Goal: Use online tool/utility: Utilize a website feature to perform a specific function

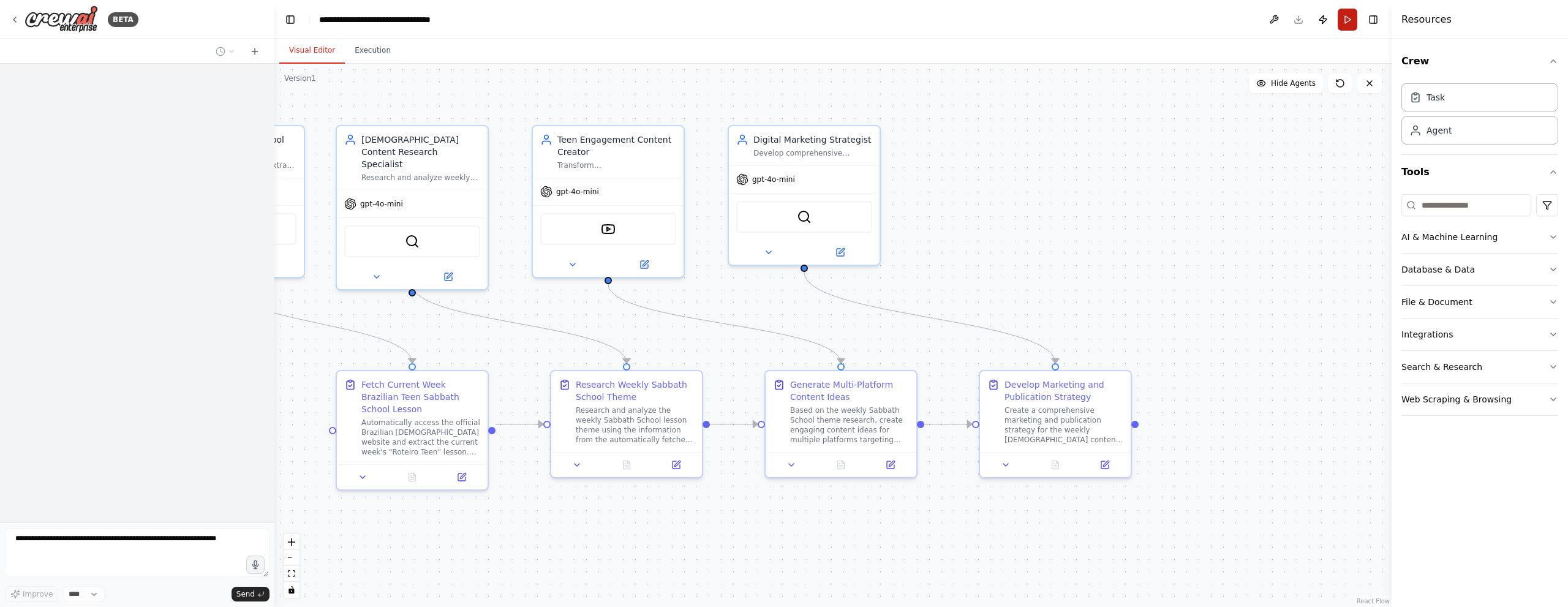
click at [1345, 25] on button "Run" at bounding box center [1347, 19] width 20 height 22
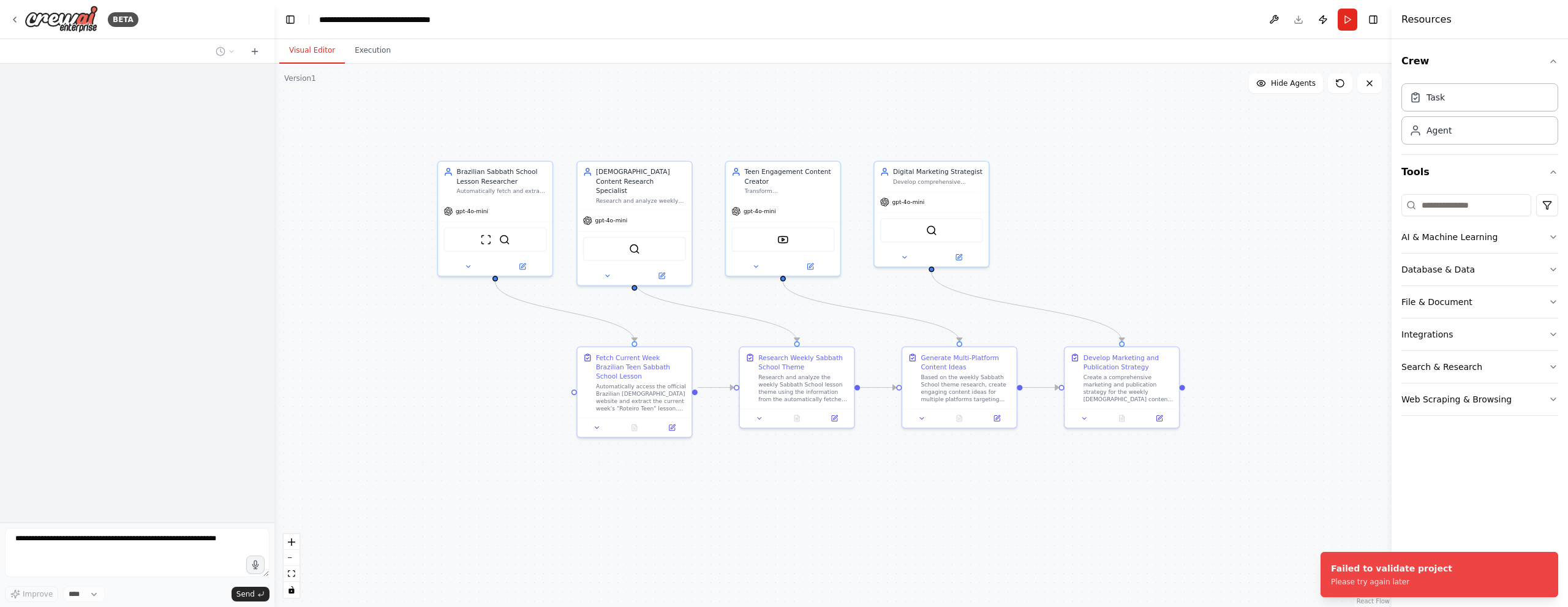
drag, startPoint x: 641, startPoint y: 283, endPoint x: 764, endPoint y: 303, distance: 124.6
click at [764, 303] on div ".deletable-edge-delete-btn { width: 20px; height: 20px; border: 0px solid #ffff…" at bounding box center [833, 335] width 1117 height 543
click at [1400, 564] on div "Failed to validate project" at bounding box center [1392, 568] width 121 height 13
click at [514, 211] on div "gpt-4o-mini" at bounding box center [495, 209] width 114 height 20
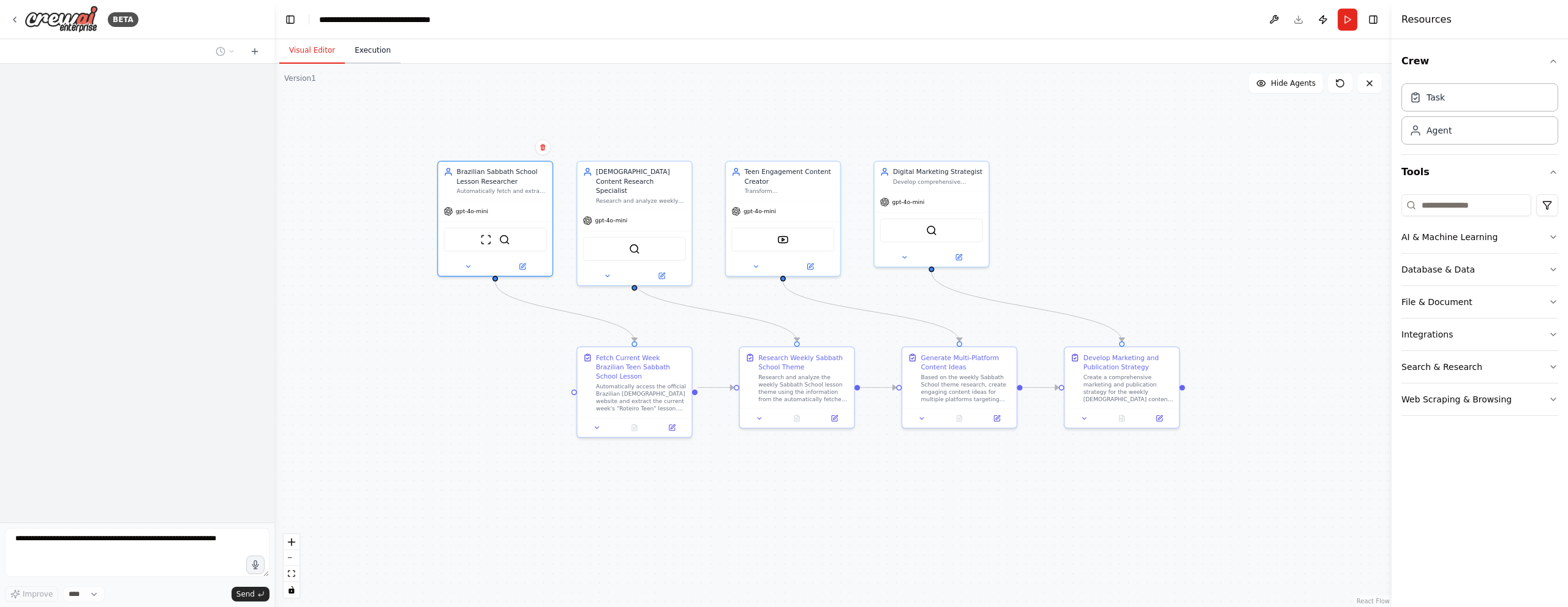
click at [381, 41] on button "Execution" at bounding box center [373, 51] width 56 height 26
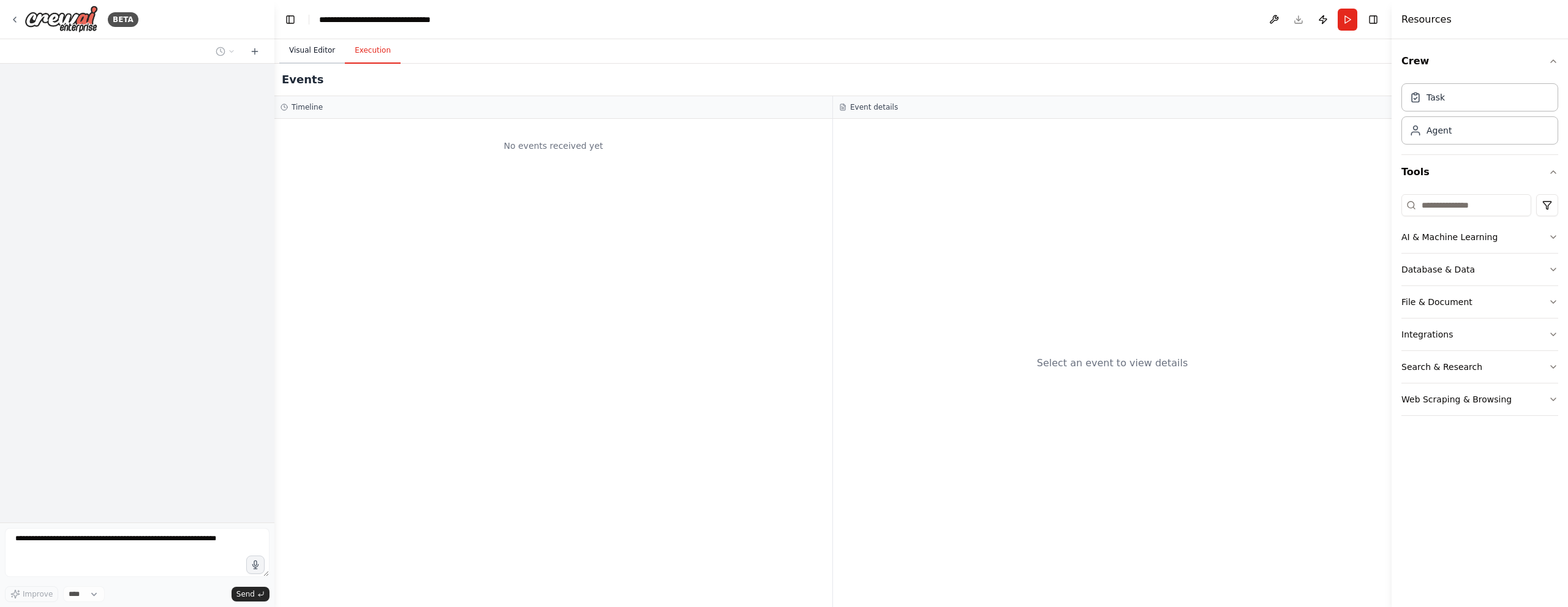
click at [316, 40] on button "Visual Editor" at bounding box center [312, 51] width 66 height 26
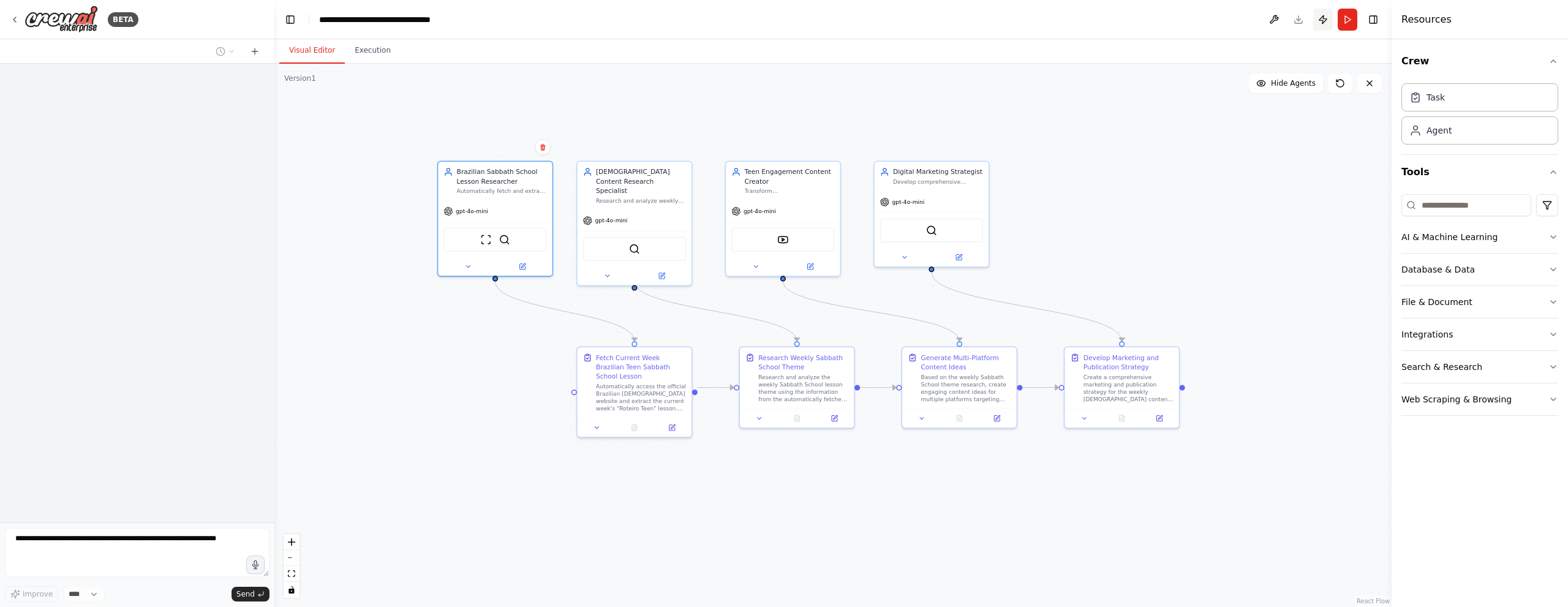
click at [1320, 24] on button "Publish" at bounding box center [1323, 19] width 20 height 22
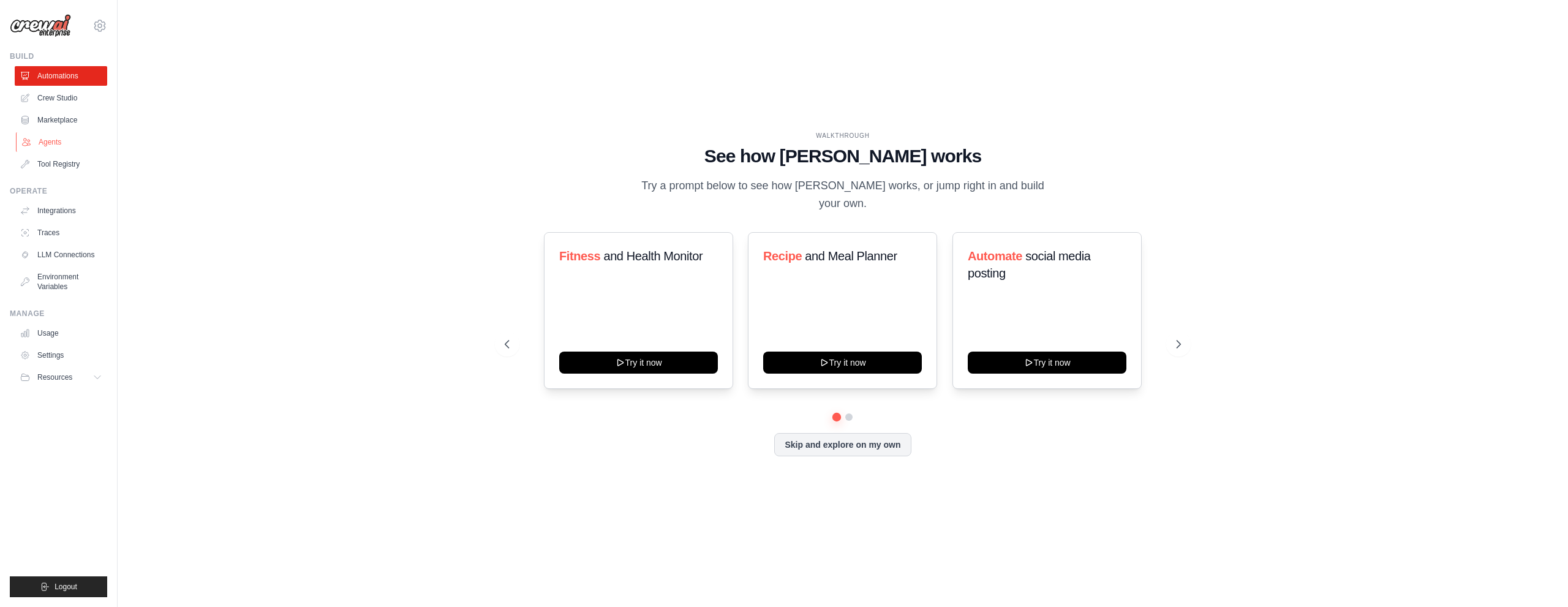
click at [68, 145] on link "Agents" at bounding box center [62, 142] width 92 height 20
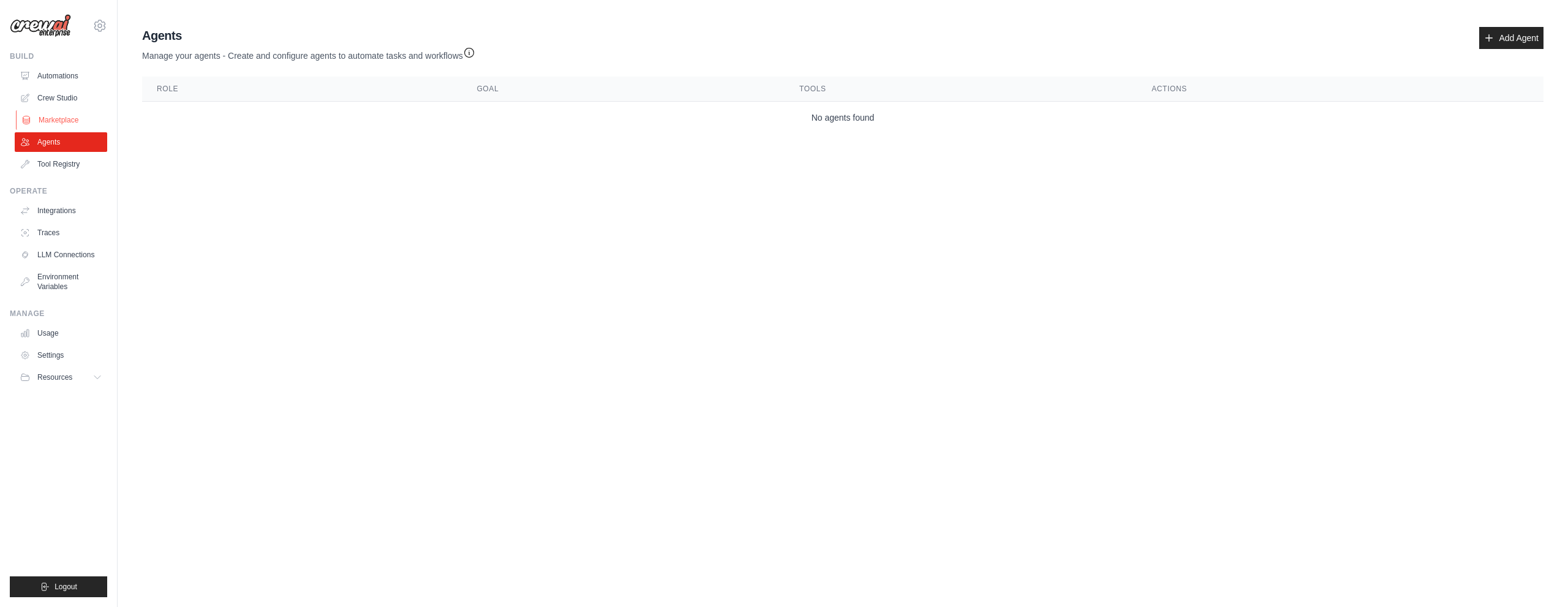
click at [73, 116] on link "Marketplace" at bounding box center [62, 120] width 92 height 20
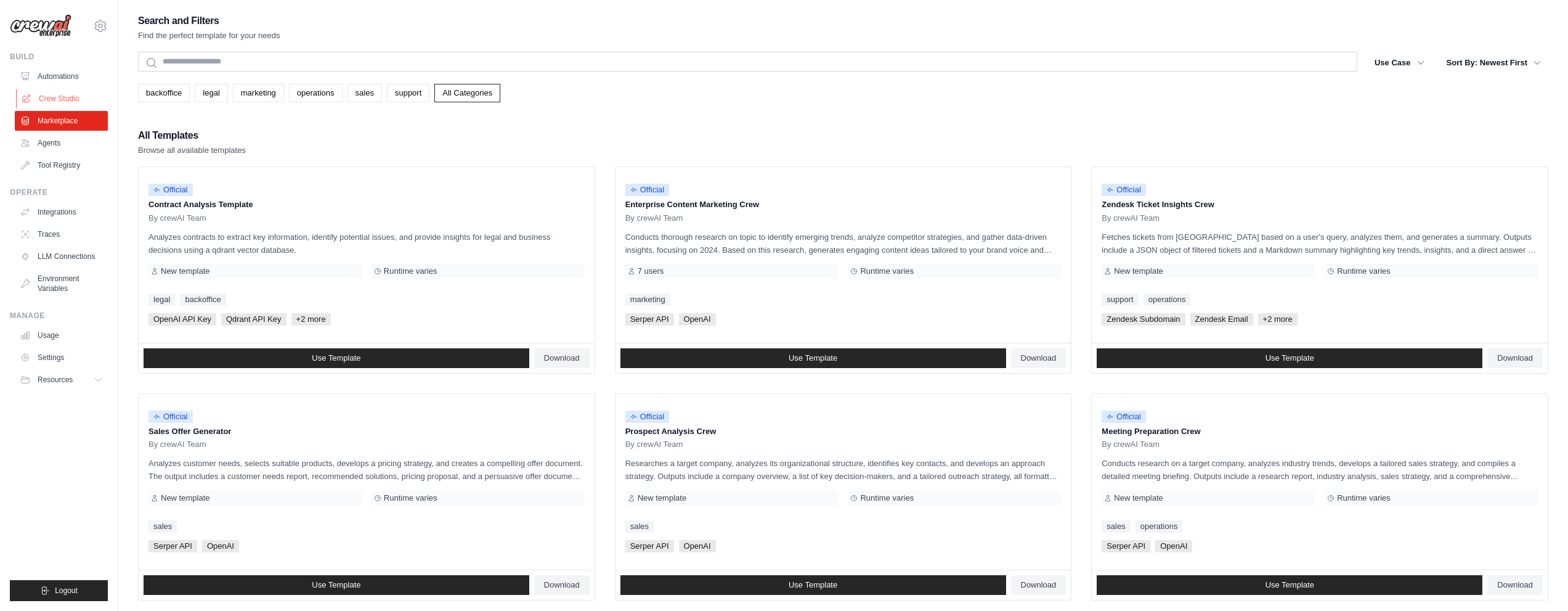
click at [67, 94] on link "Crew Studio" at bounding box center [62, 99] width 93 height 20
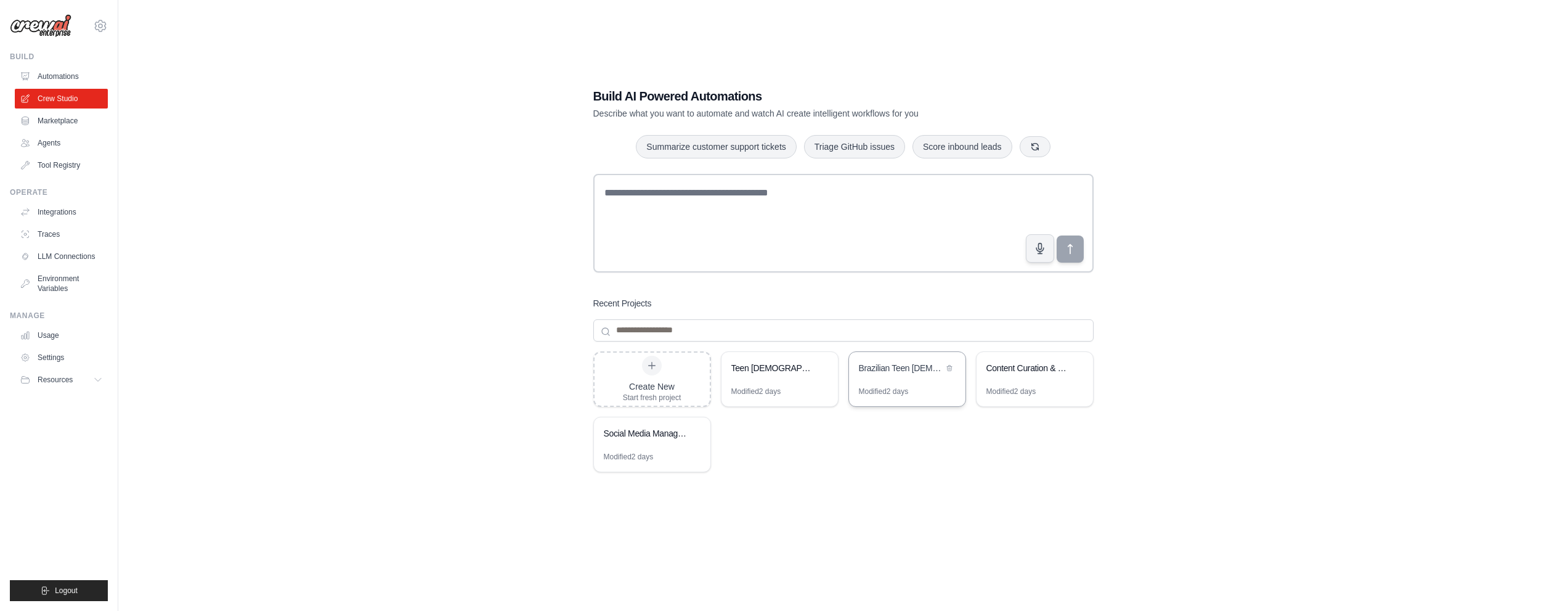
click at [862, 388] on div "Modified 2 days" at bounding box center [883, 391] width 50 height 10
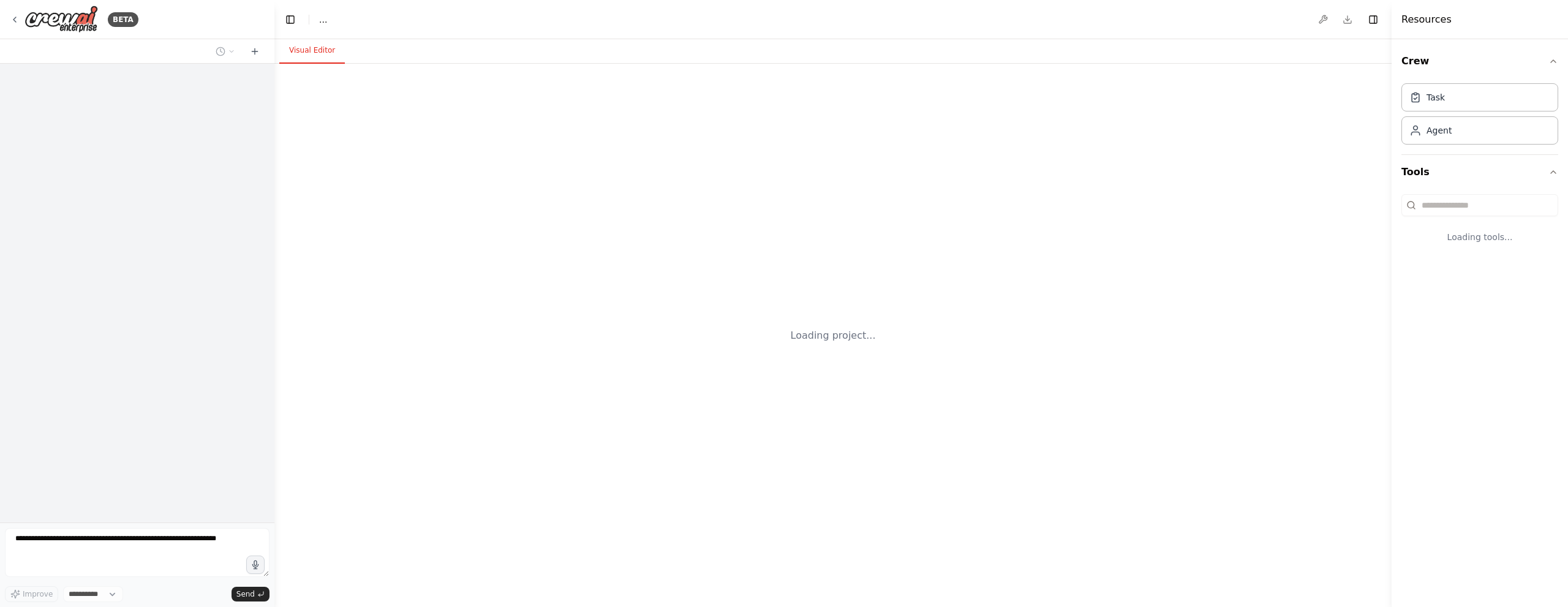
select select "****"
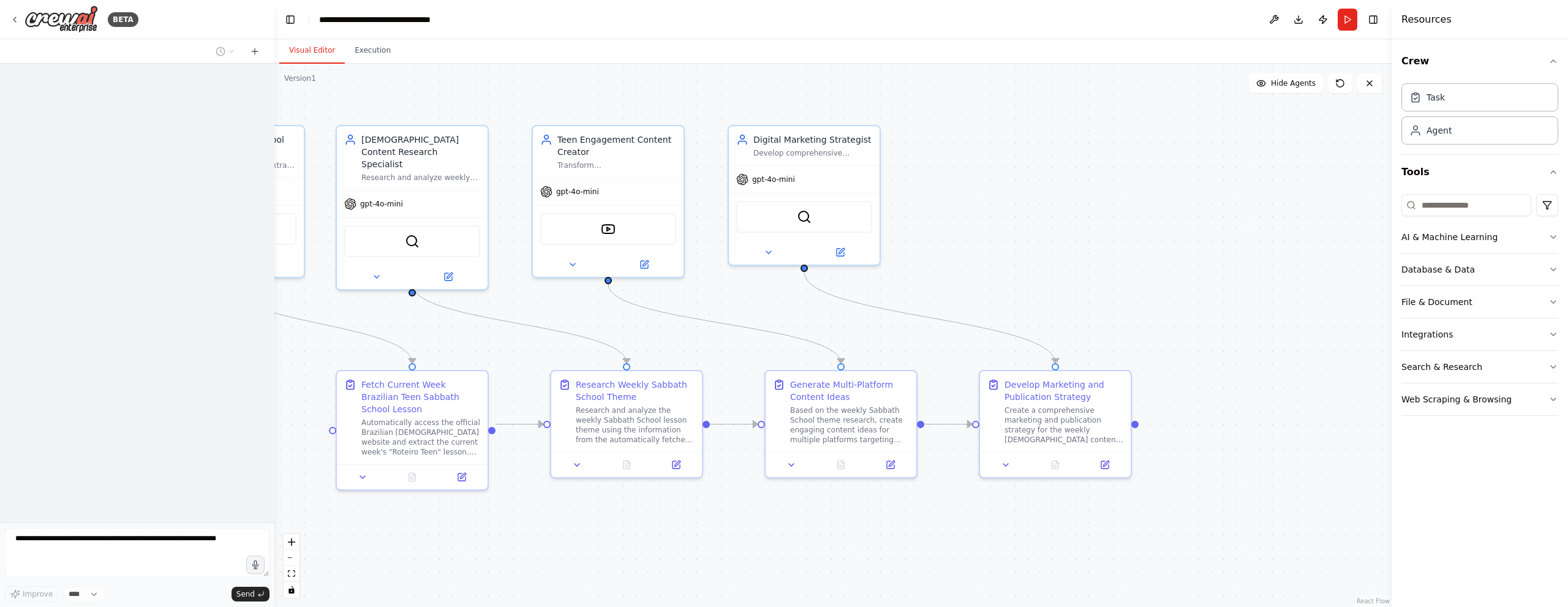
click at [1347, 19] on button "Run" at bounding box center [1347, 19] width 20 height 22
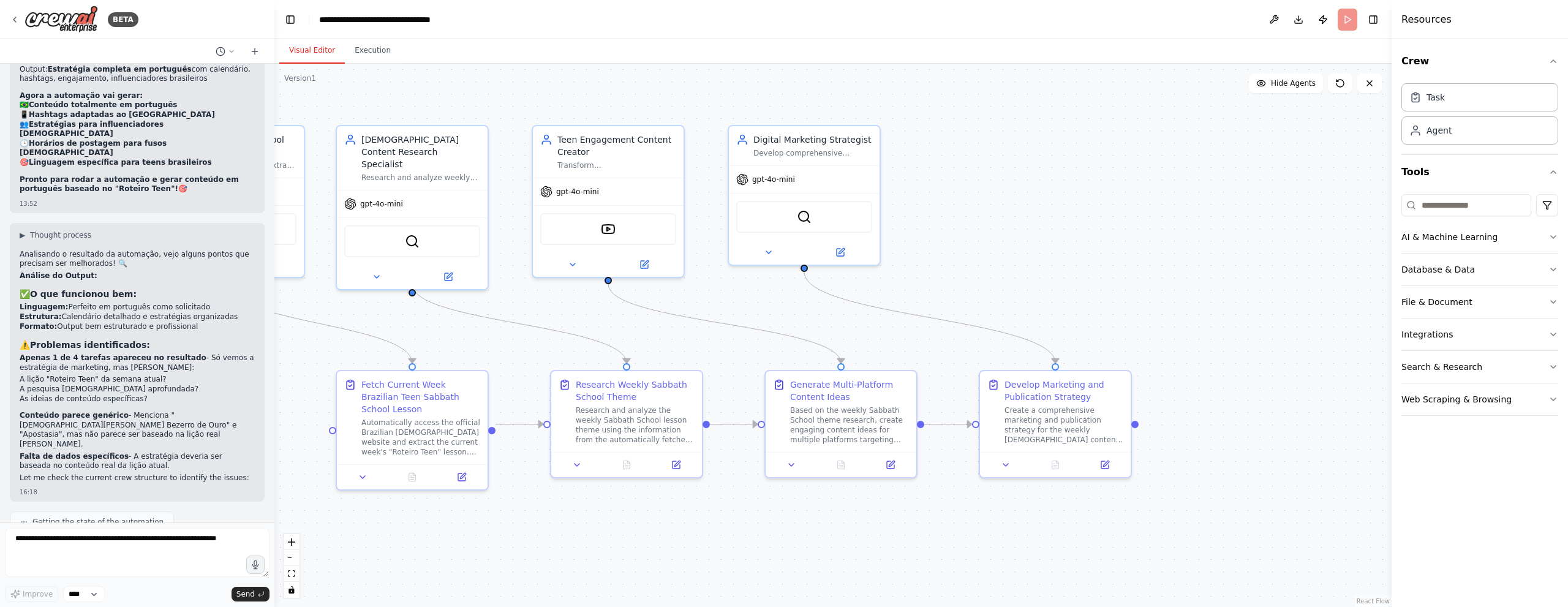
scroll to position [5626, 0]
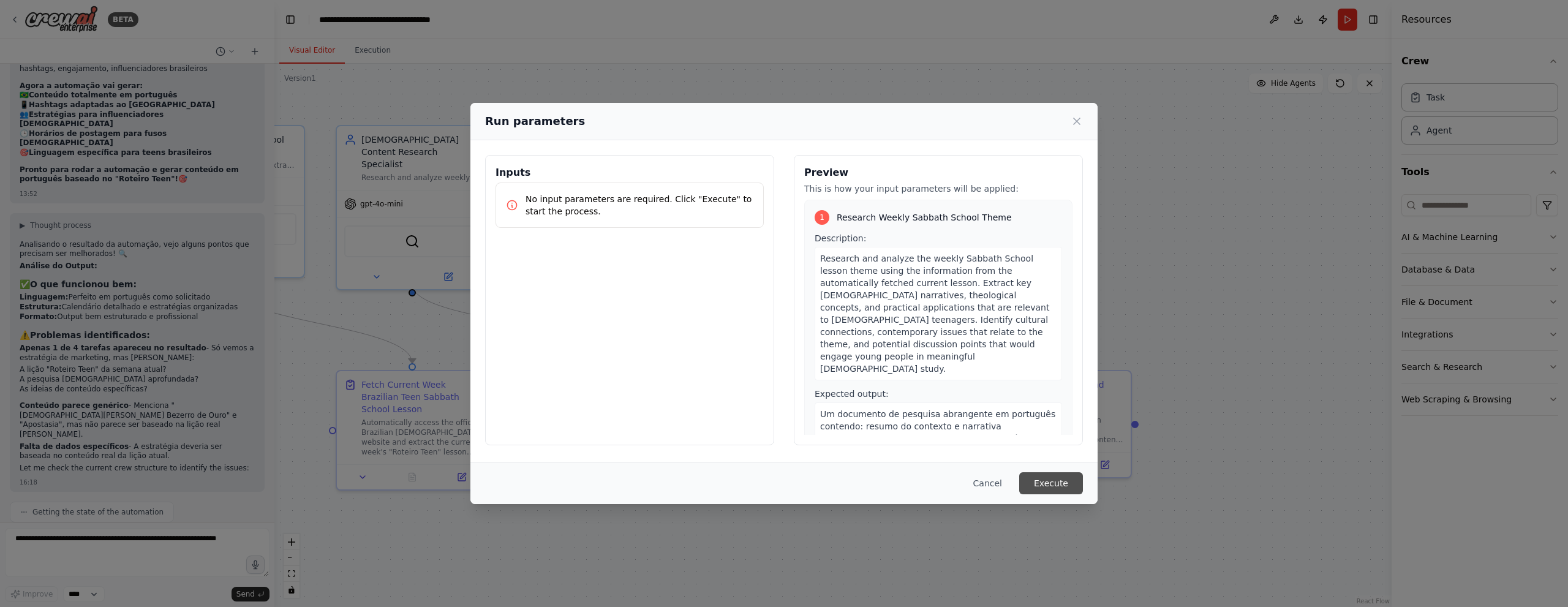
click at [1041, 489] on button "Execute" at bounding box center [1051, 483] width 64 height 22
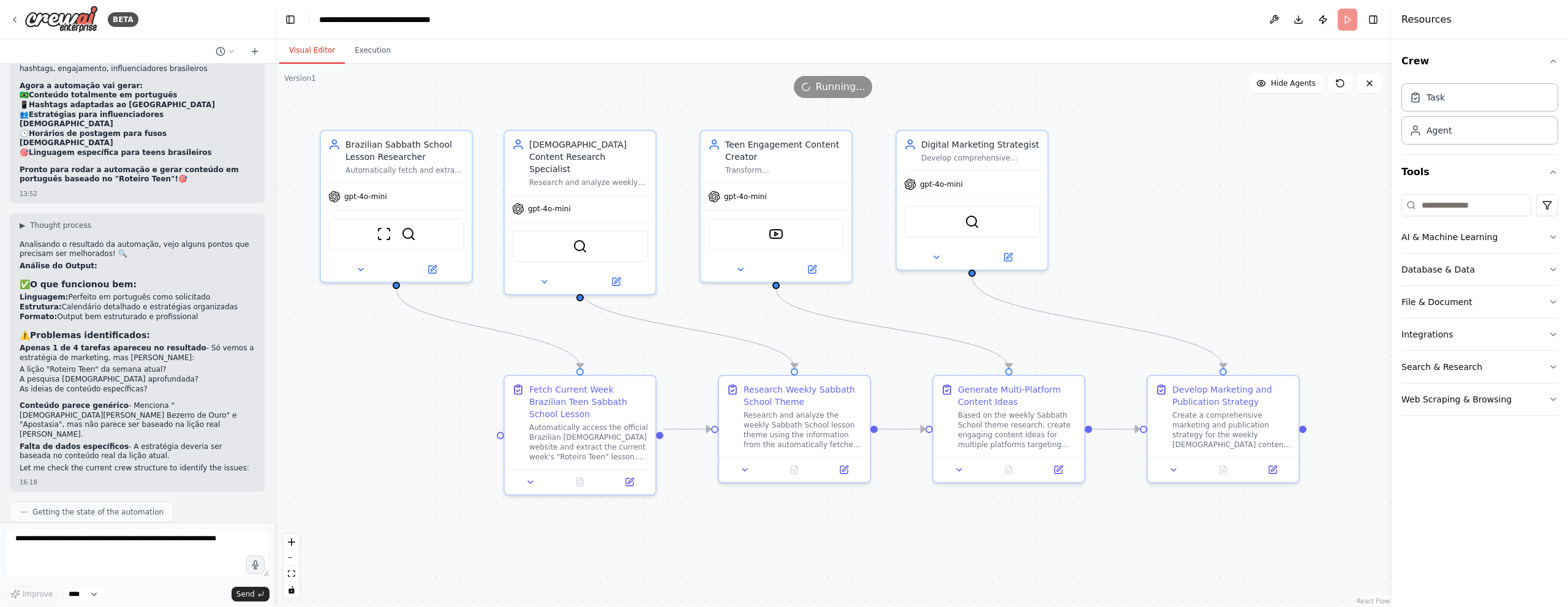
drag, startPoint x: 992, startPoint y: 292, endPoint x: 1168, endPoint y: 296, distance: 176.0
click at [1168, 296] on div ".deletable-edge-delete-btn { width: 20px; height: 20px; border: 0px solid #ffff…" at bounding box center [833, 335] width 1117 height 543
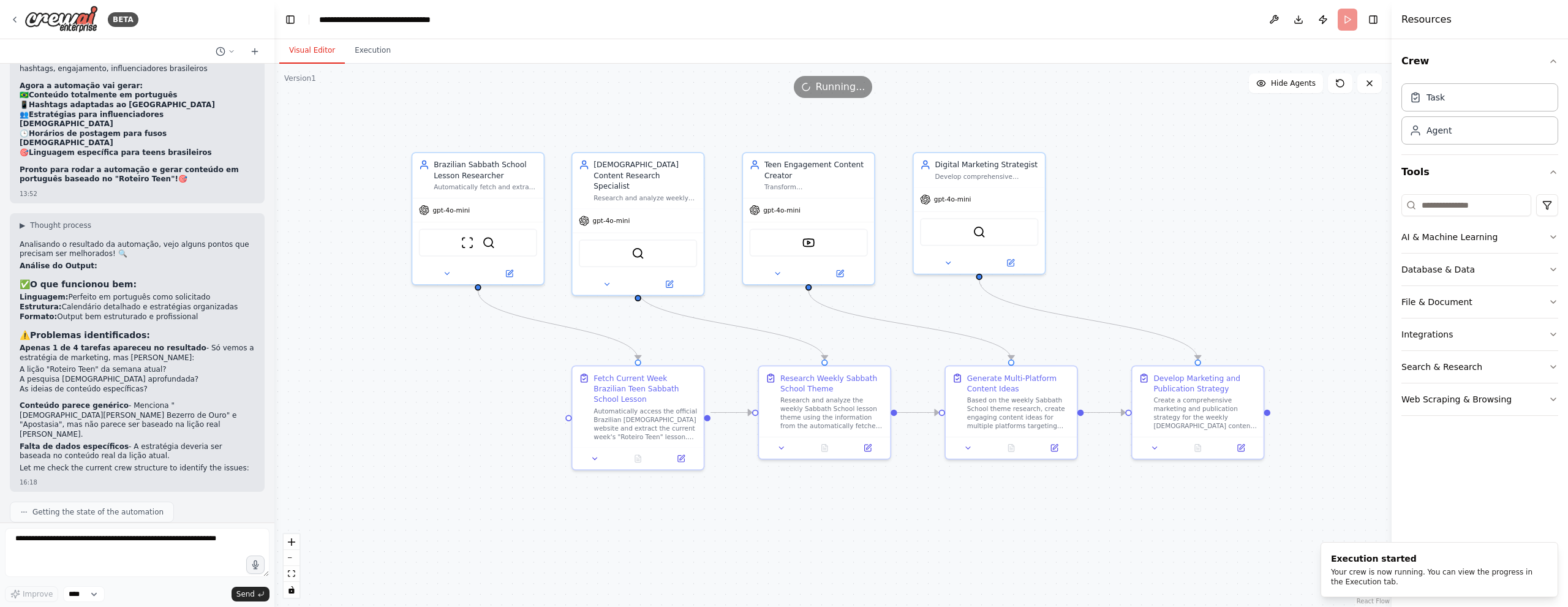
drag, startPoint x: 1168, startPoint y: 296, endPoint x: 1141, endPoint y: 296, distance: 27.0
click at [1141, 296] on div ".deletable-edge-delete-btn { width: 20px; height: 20px; border: 0px solid #ffff…" at bounding box center [833, 335] width 1117 height 543
click at [381, 58] on button "Execution" at bounding box center [373, 51] width 56 height 26
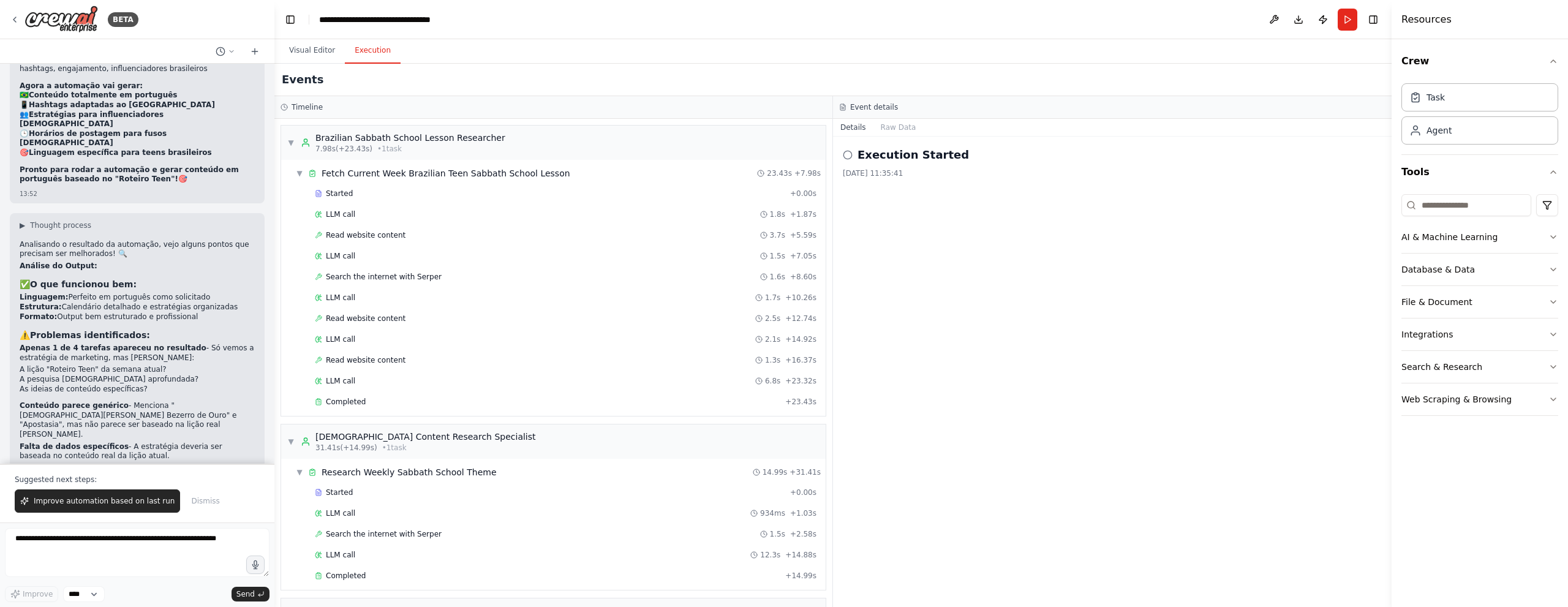
scroll to position [5685, 0]
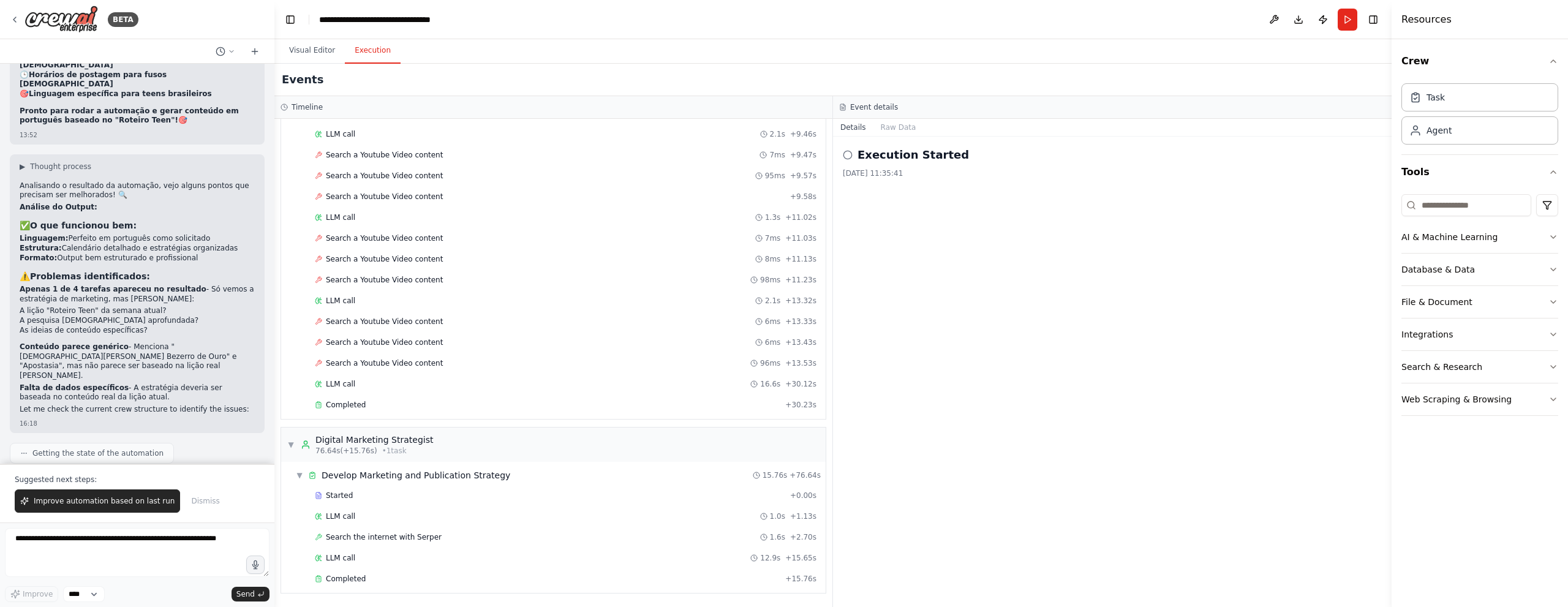
click at [916, 373] on div "Execution Started 14/09/2025, 11:35:41" at bounding box center [1112, 371] width 558 height 470
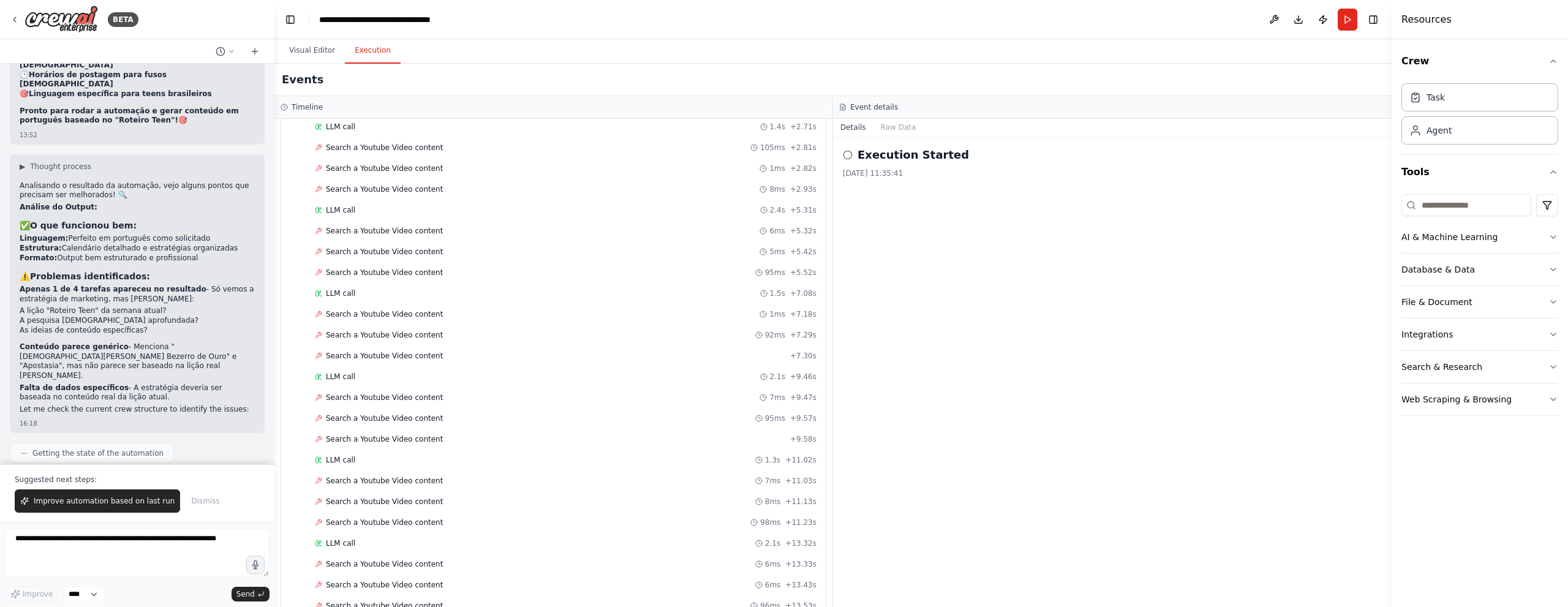
scroll to position [886, 0]
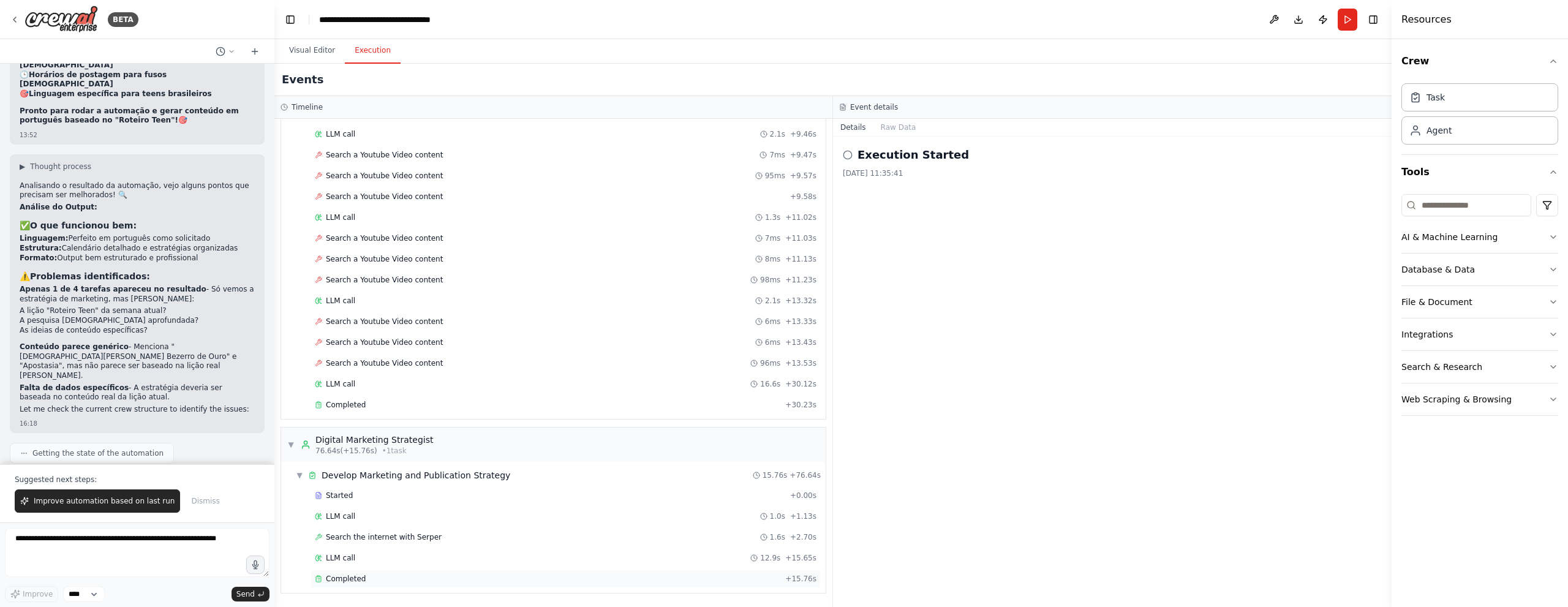
click at [538, 573] on div "Completed" at bounding box center [547, 578] width 466 height 10
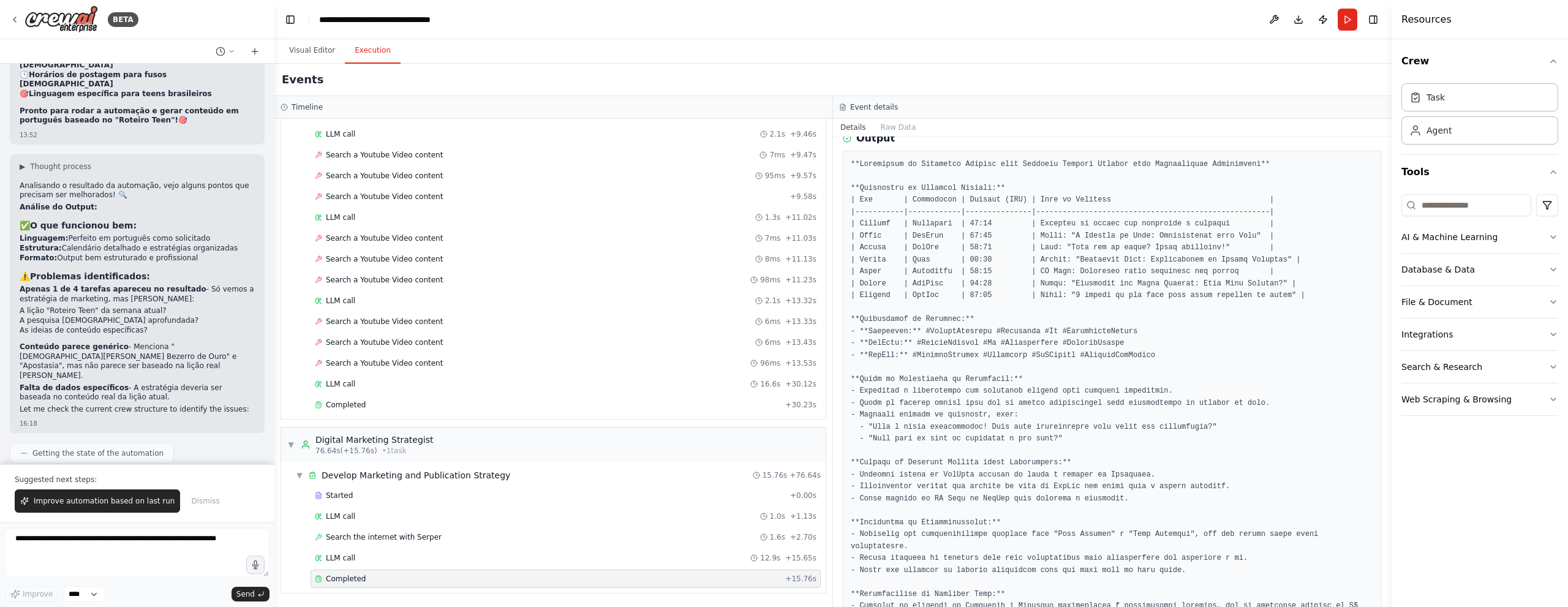
scroll to position [396, 0]
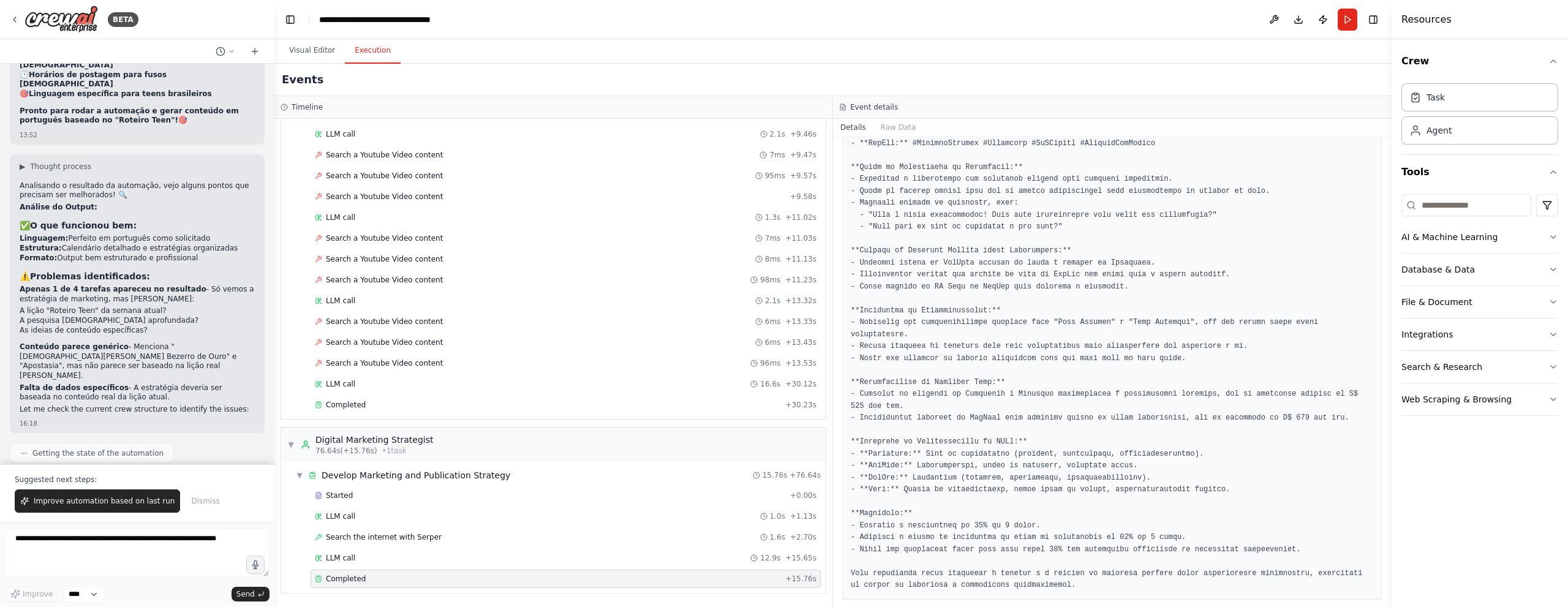
click at [619, 548] on div "Started + 0.00s LLM call 1.0s + 1.13s Search the internet with Serper 1.6s + 2.…" at bounding box center [558, 538] width 535 height 104
click at [620, 557] on div "LLM call 12.9s + 15.65s" at bounding box center [566, 558] width 502 height 10
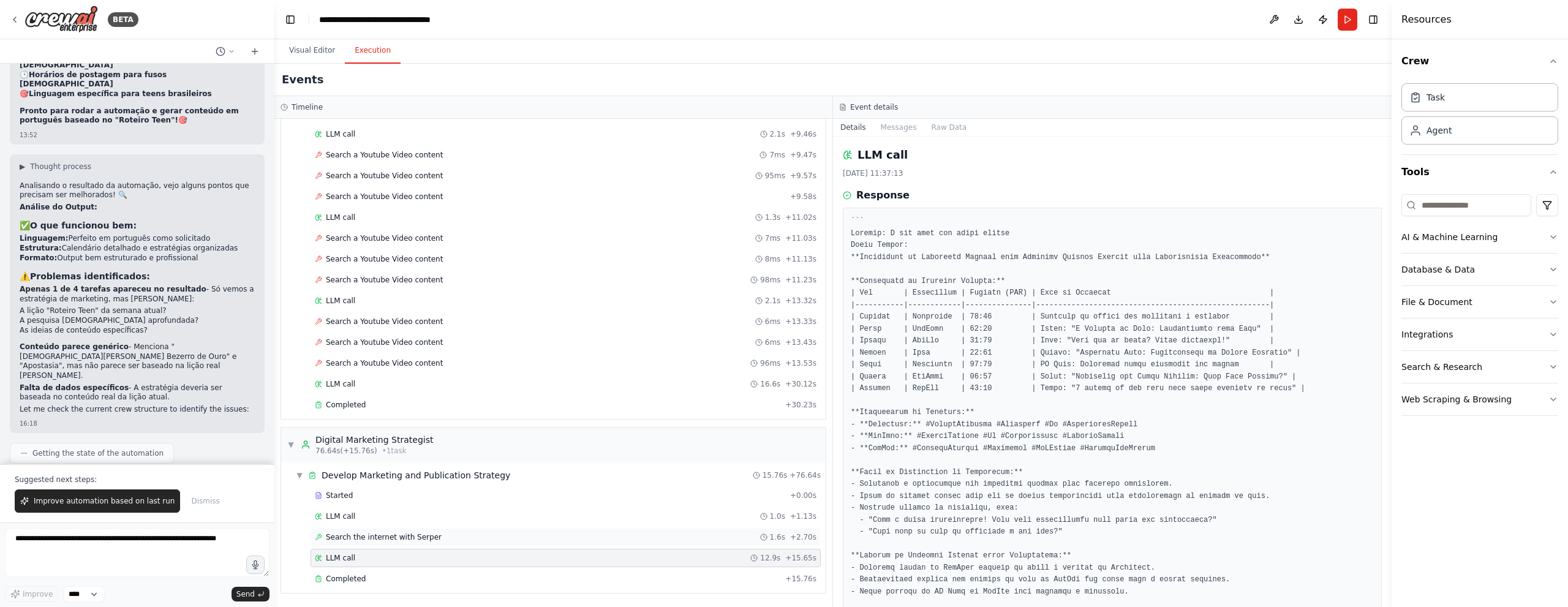
click at [624, 540] on div "Search the internet with Serper 1.6s + 2.70s" at bounding box center [566, 537] width 502 height 10
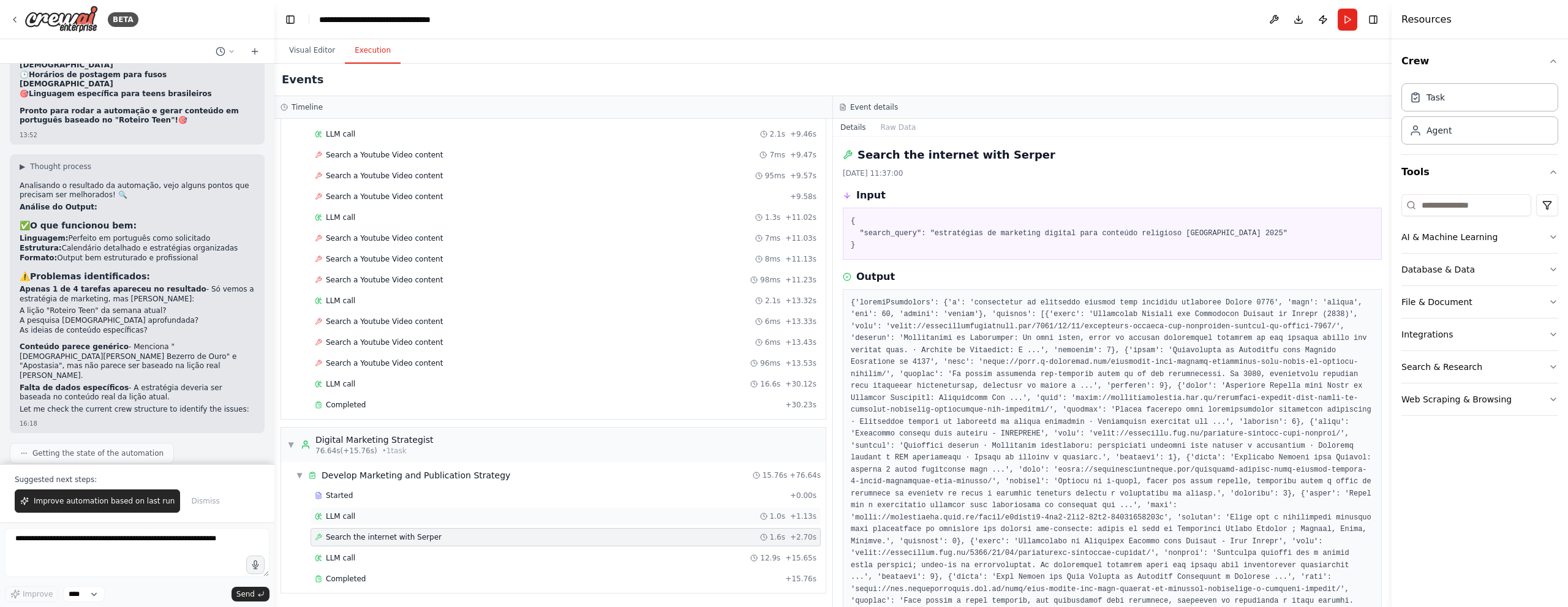
click at [622, 512] on div "LLM call 1.0s + 1.13s" at bounding box center [566, 516] width 502 height 10
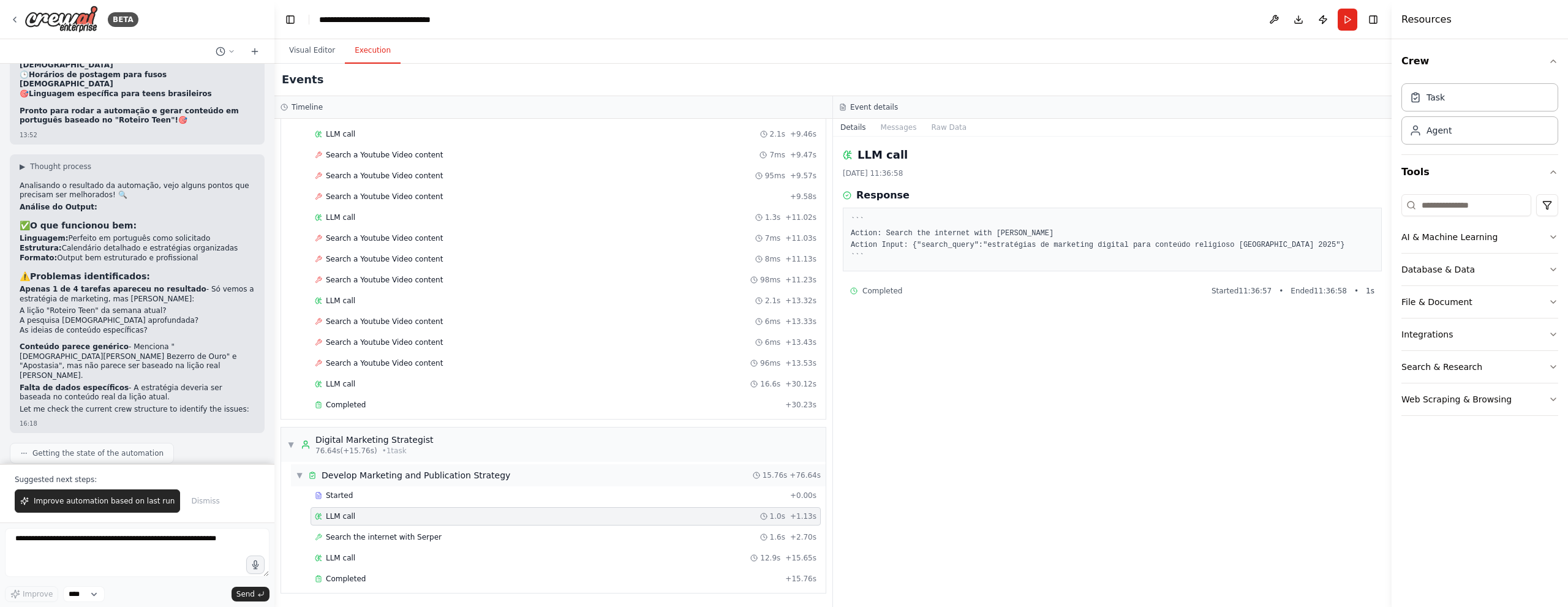
click at [622, 479] on div "▼ Develop Marketing and Publication Strategy 15.76s + 76.64s" at bounding box center [558, 475] width 535 height 22
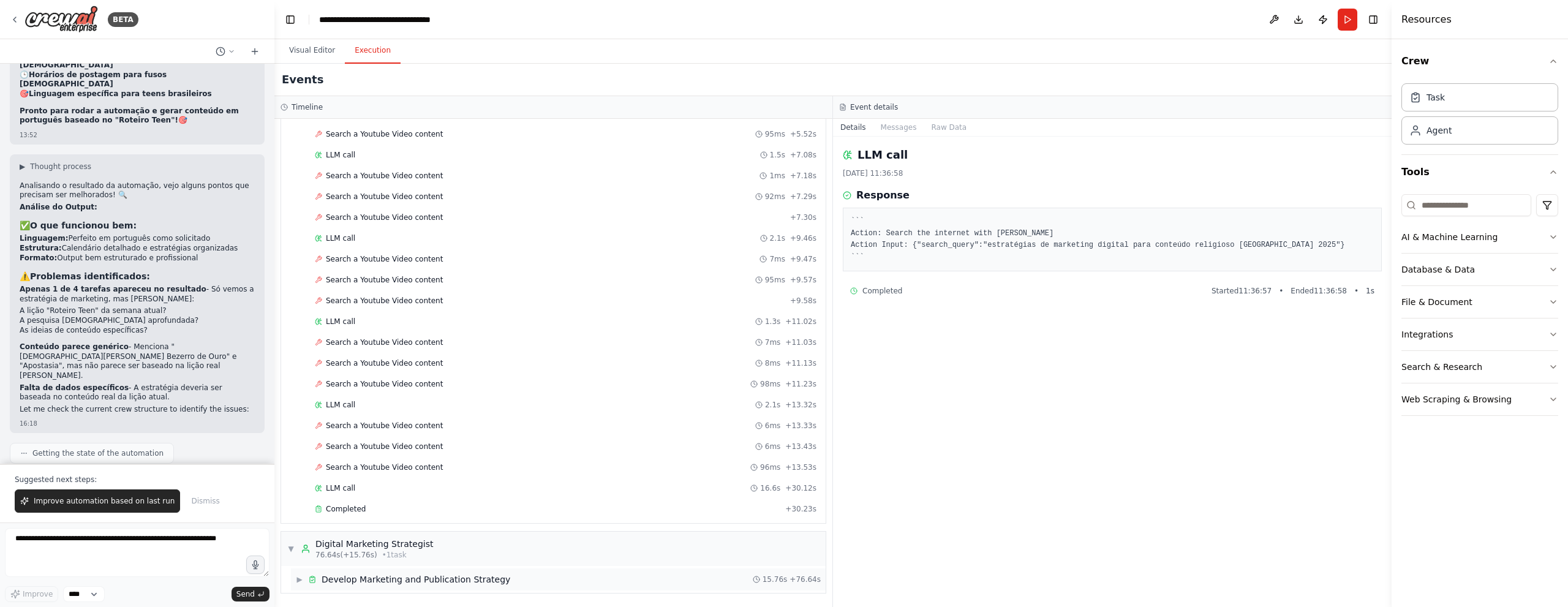
click at [602, 576] on div "▶ Develop Marketing and Publication Strategy 15.76s + 76.64s" at bounding box center [558, 579] width 535 height 22
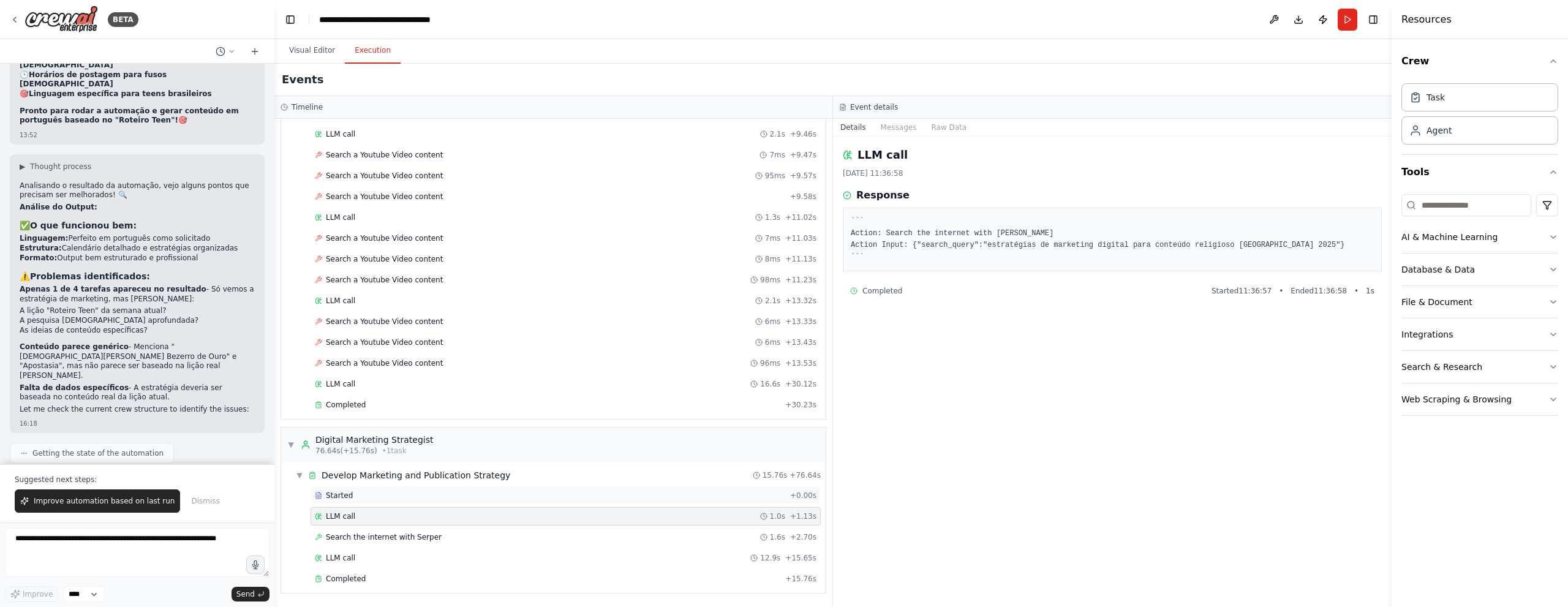
click at [509, 497] on div "Started" at bounding box center [550, 495] width 470 height 10
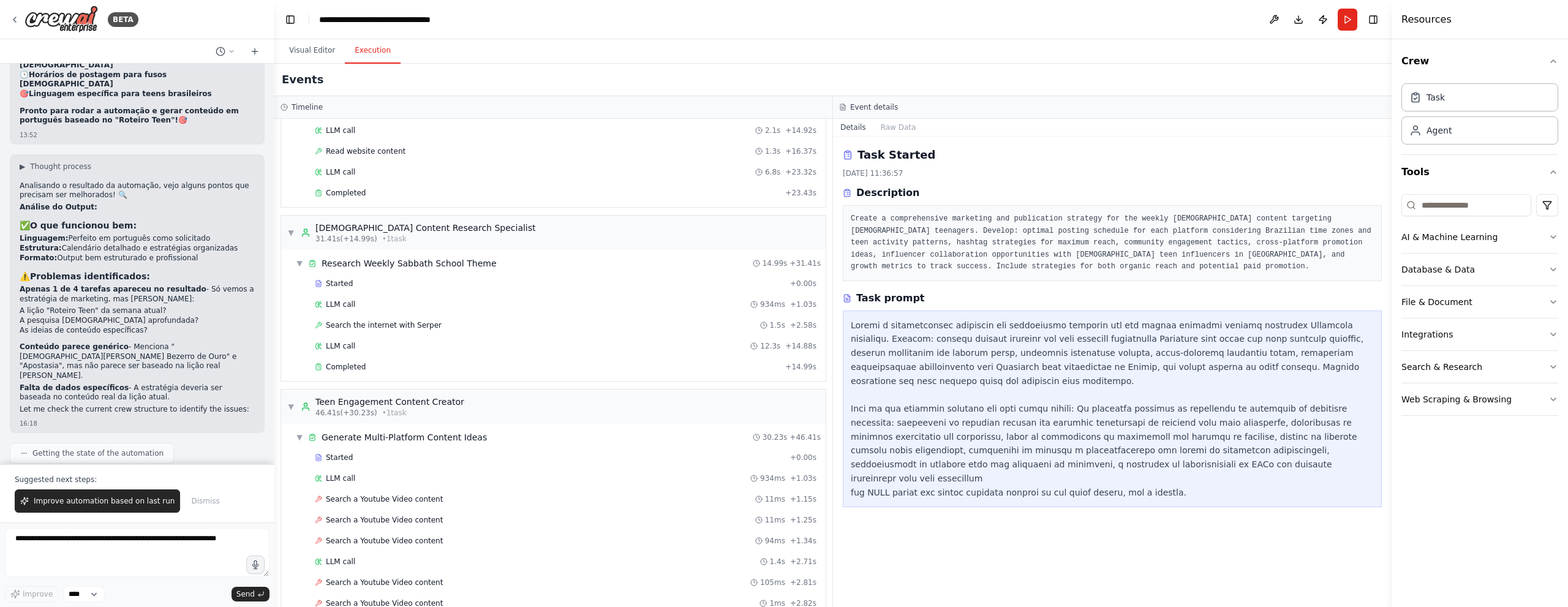
scroll to position [0, 0]
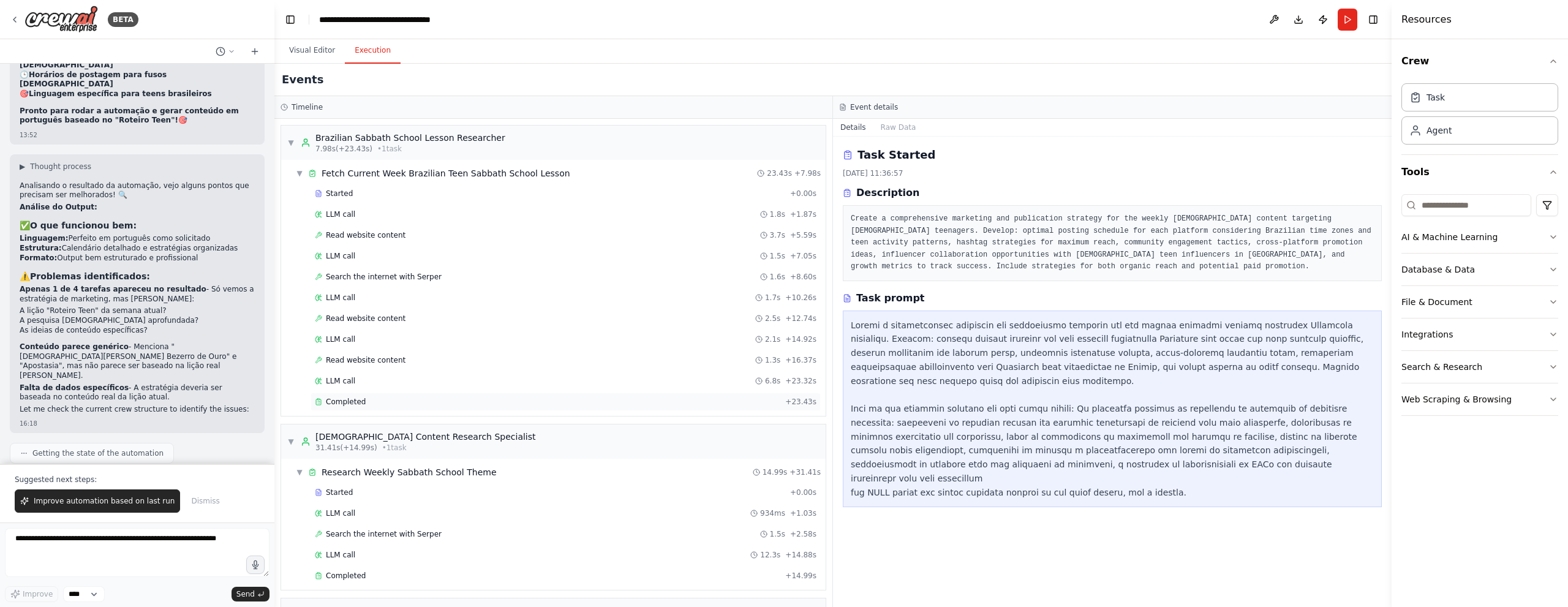
click at [480, 405] on div "Completed" at bounding box center [547, 402] width 466 height 10
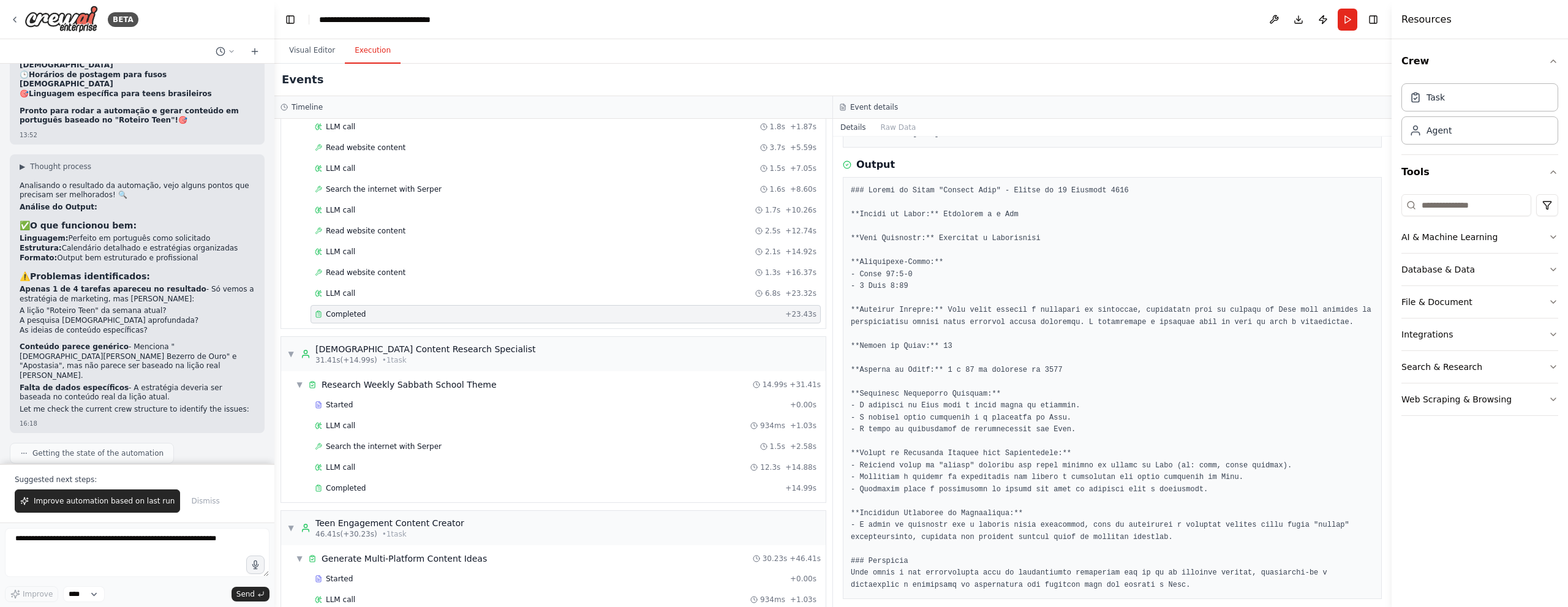
scroll to position [122, 0]
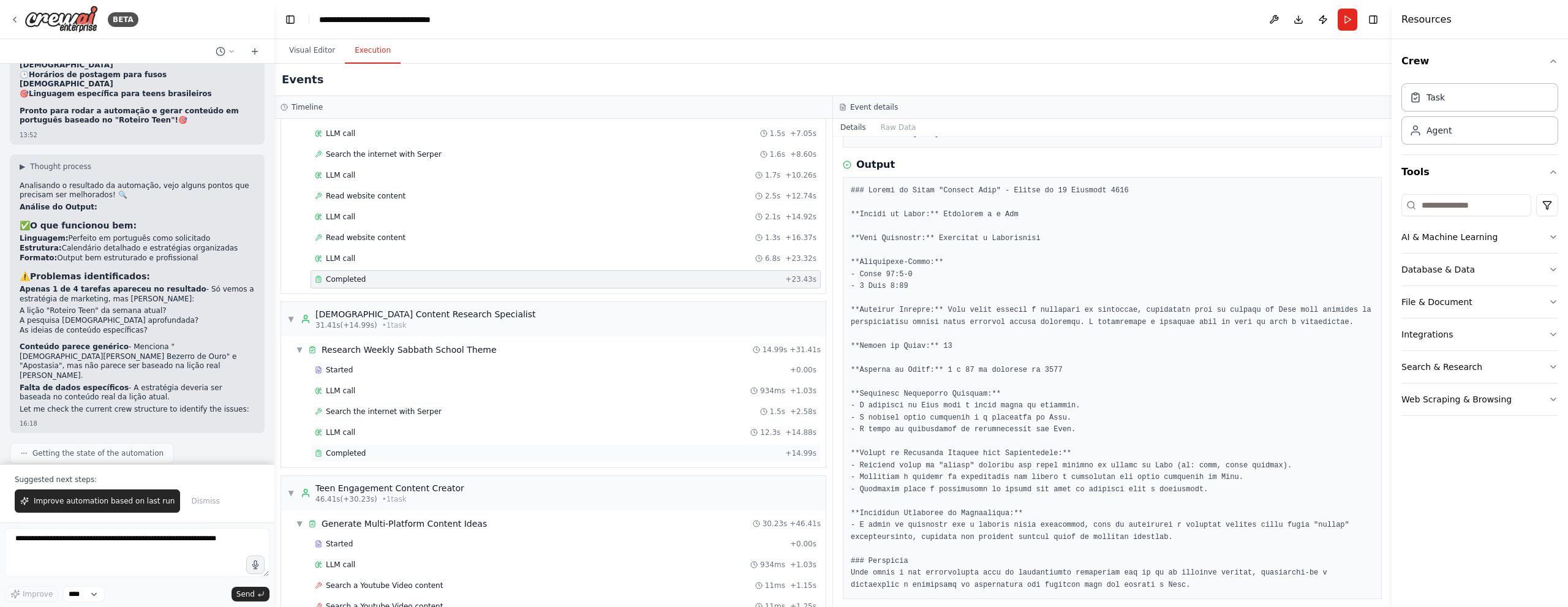
click at [585, 456] on div "Completed" at bounding box center [547, 453] width 466 height 10
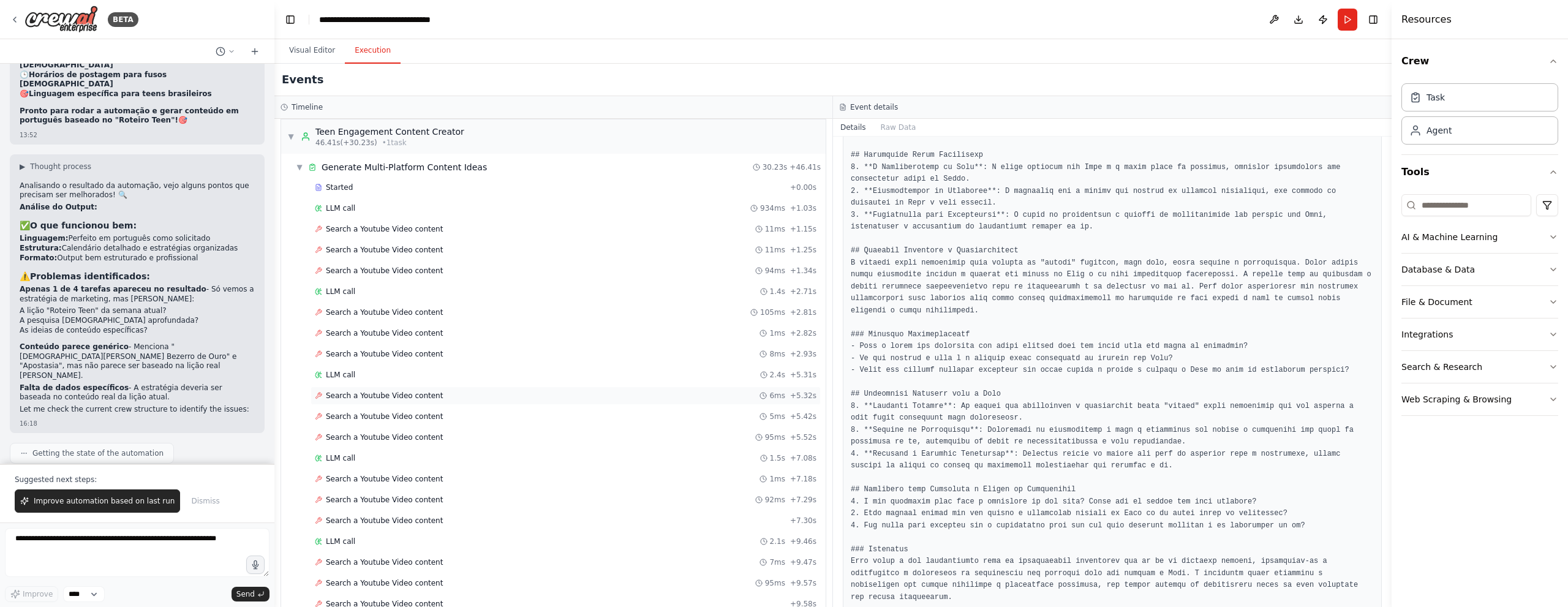
scroll to position [490, 0]
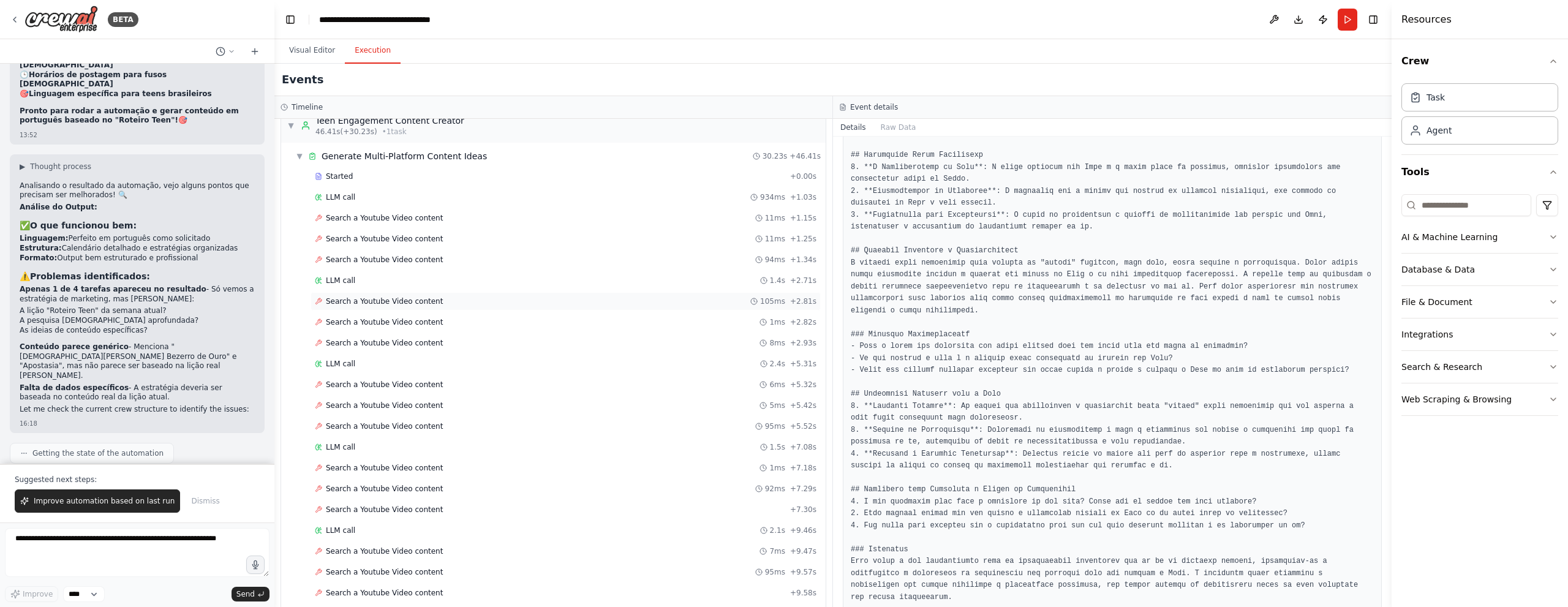
click at [535, 292] on div "Search a Youtube Video content 105ms + 2.81s" at bounding box center [566, 302] width 510 height 18
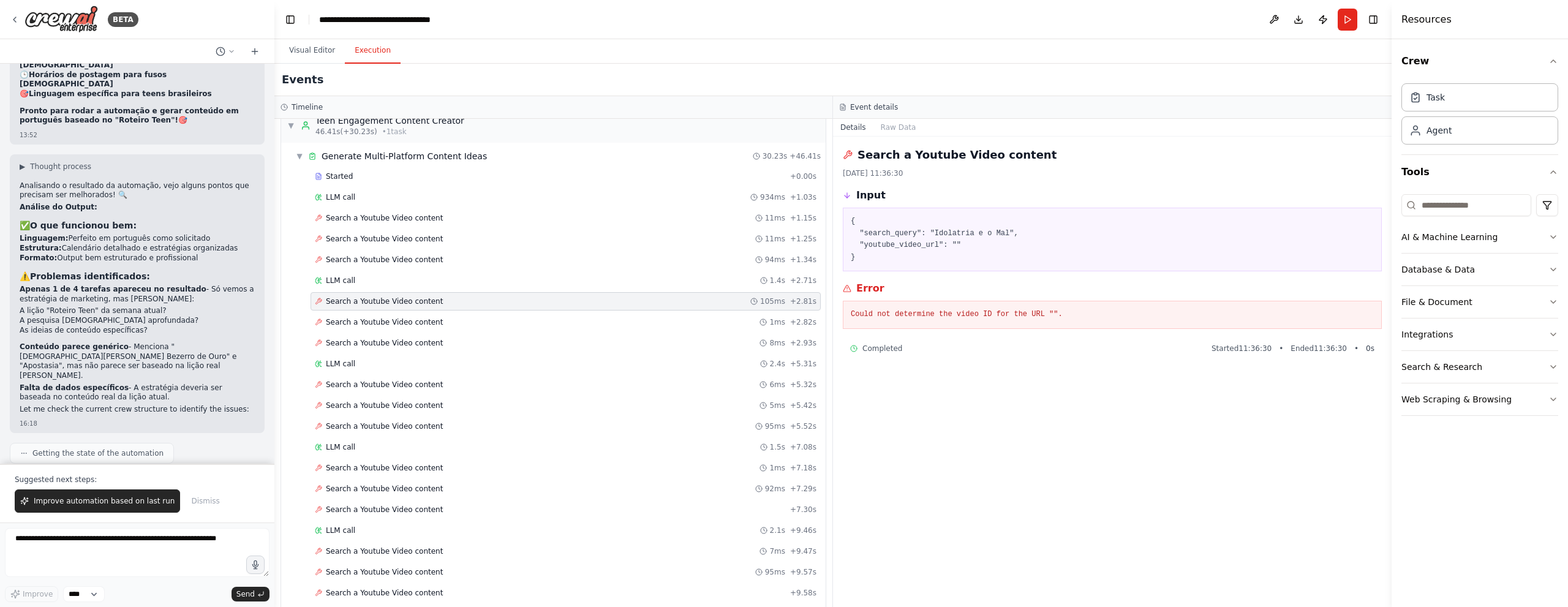
click at [529, 331] on div "Started + 0.00s LLM call 934ms + 1.03s Search a Youtube Video content 11ms + 1.…" at bounding box center [558, 490] width 535 height 645
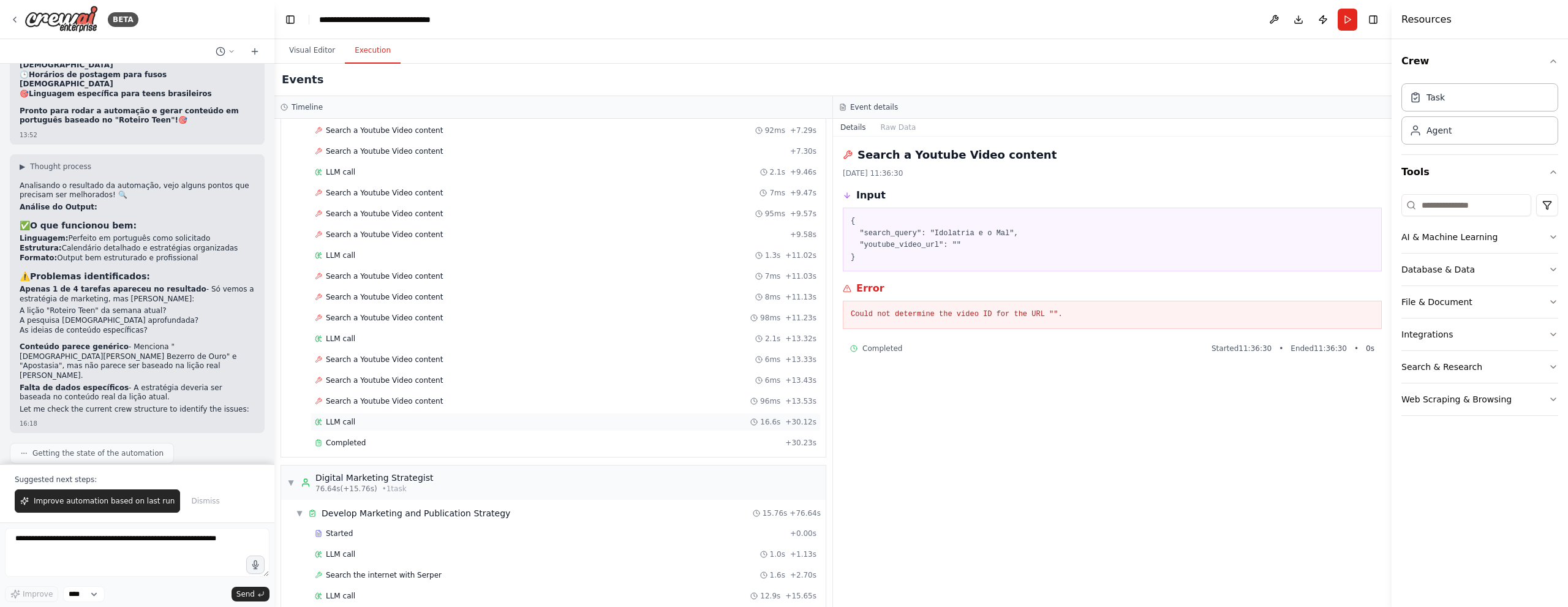
scroll to position [857, 0]
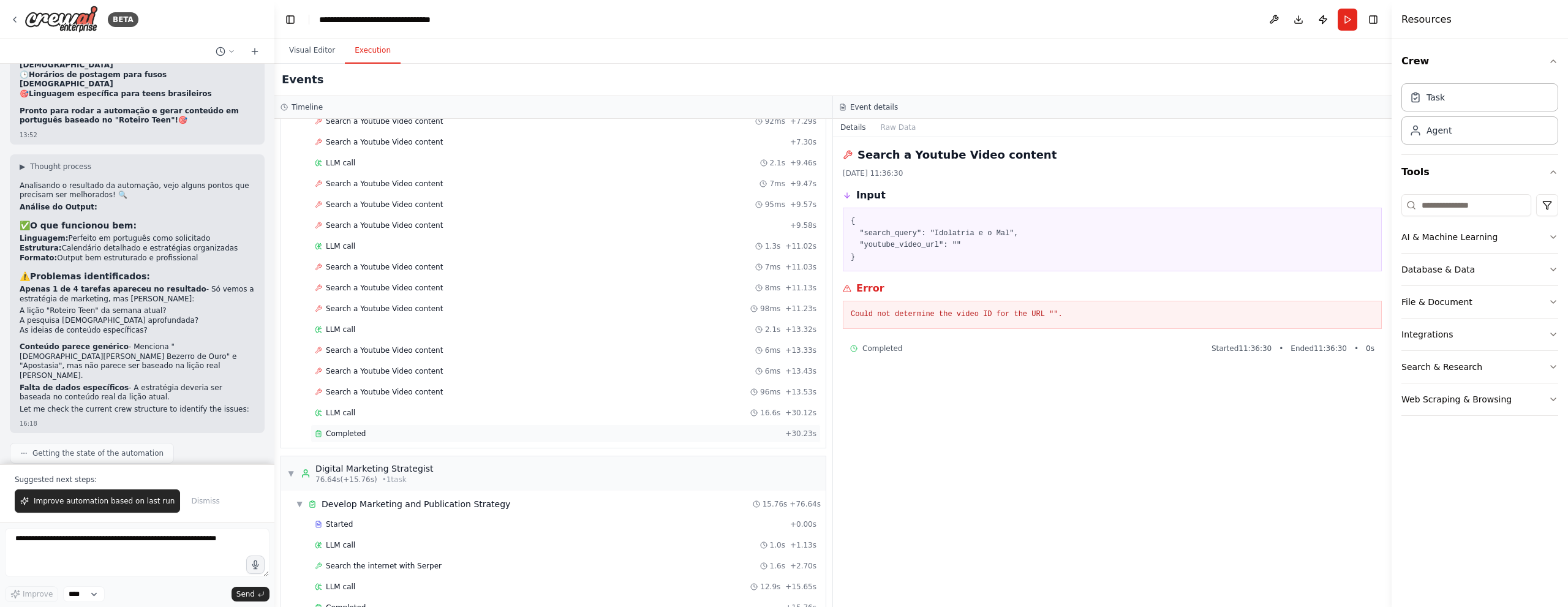
click at [398, 425] on div "Completed + 30.23s" at bounding box center [566, 433] width 510 height 18
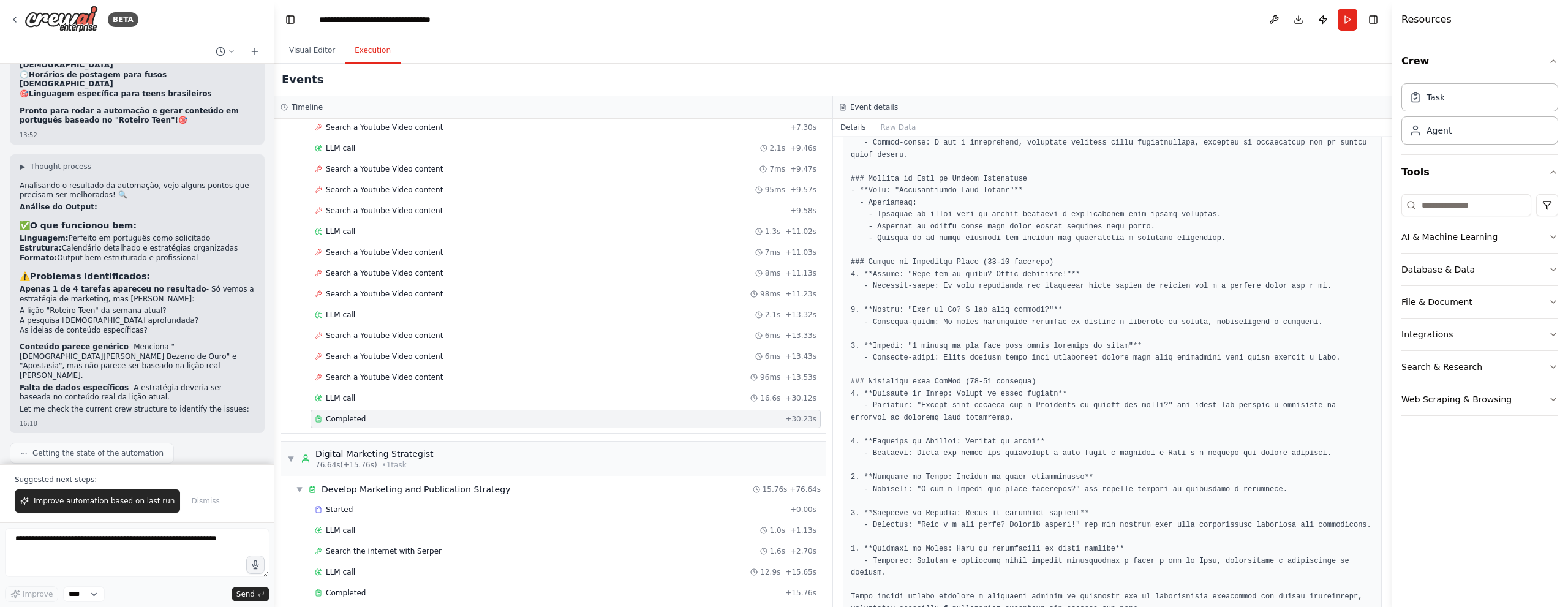
scroll to position [886, 0]
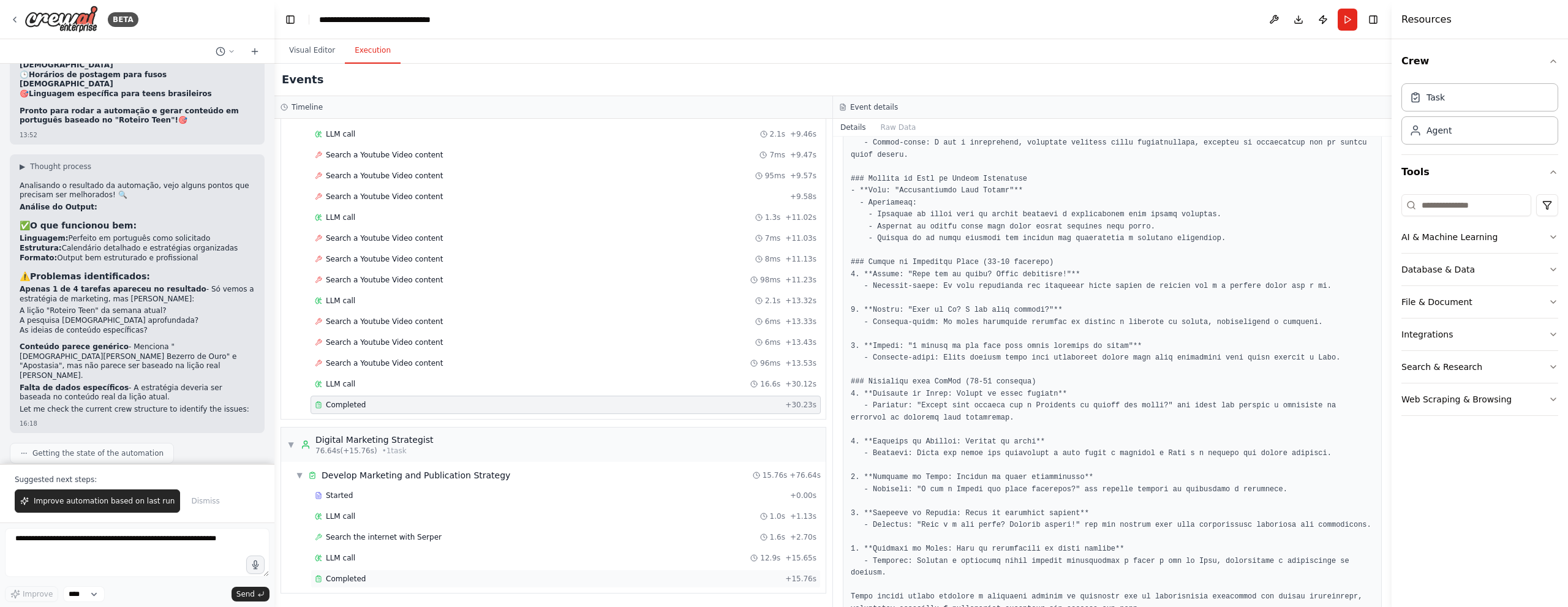
click at [538, 581] on div "Completed" at bounding box center [547, 578] width 466 height 10
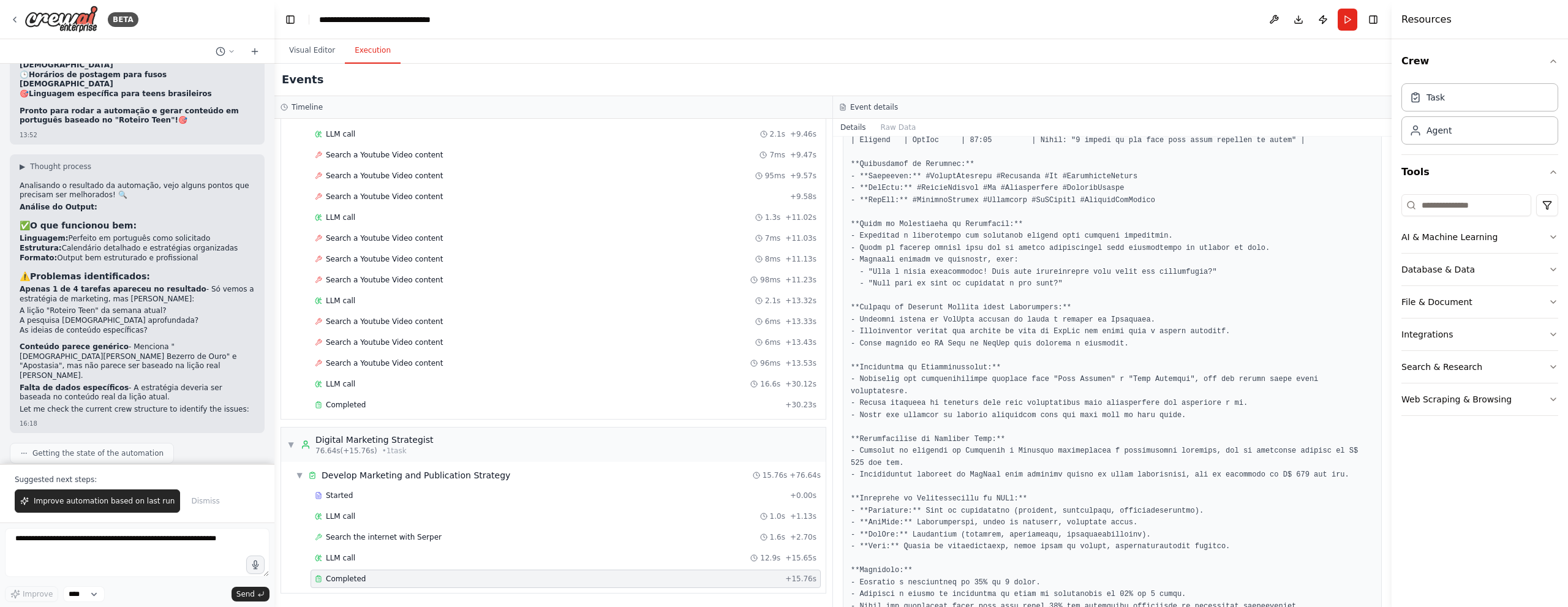
scroll to position [396, 0]
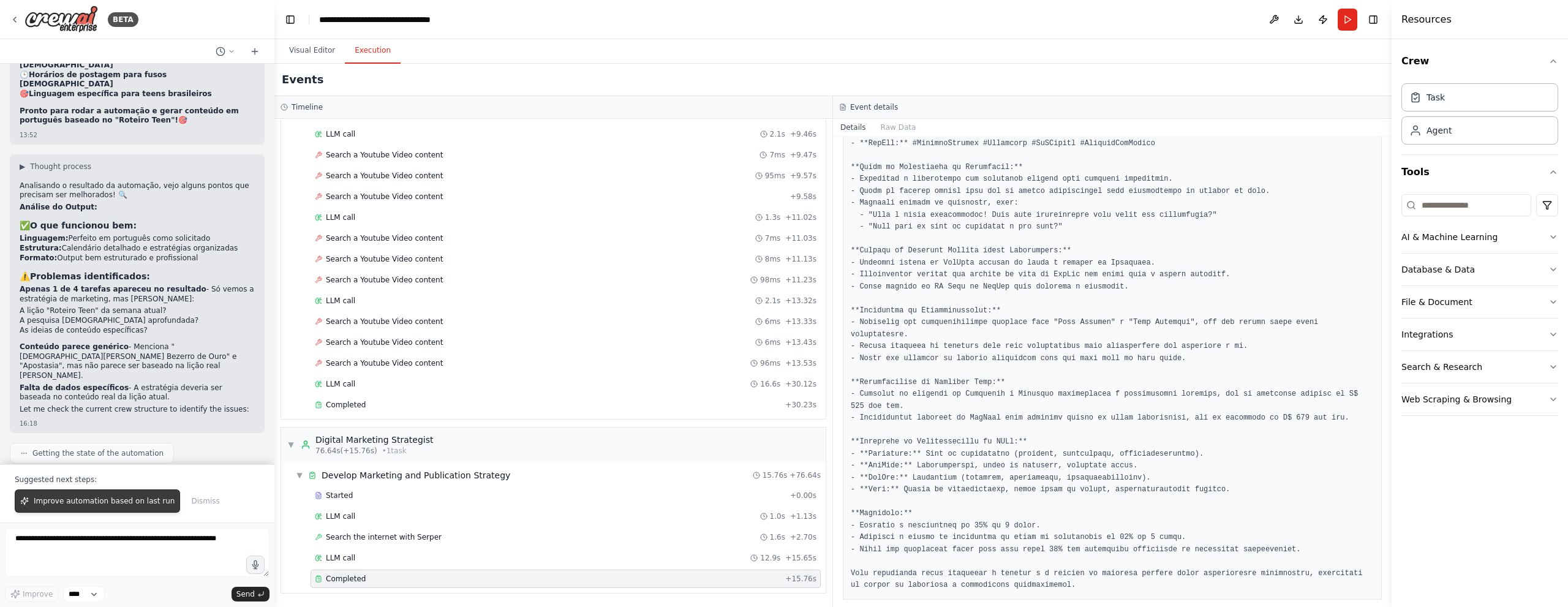
click at [117, 505] on span "Improve automation based on last run" at bounding box center [104, 500] width 141 height 10
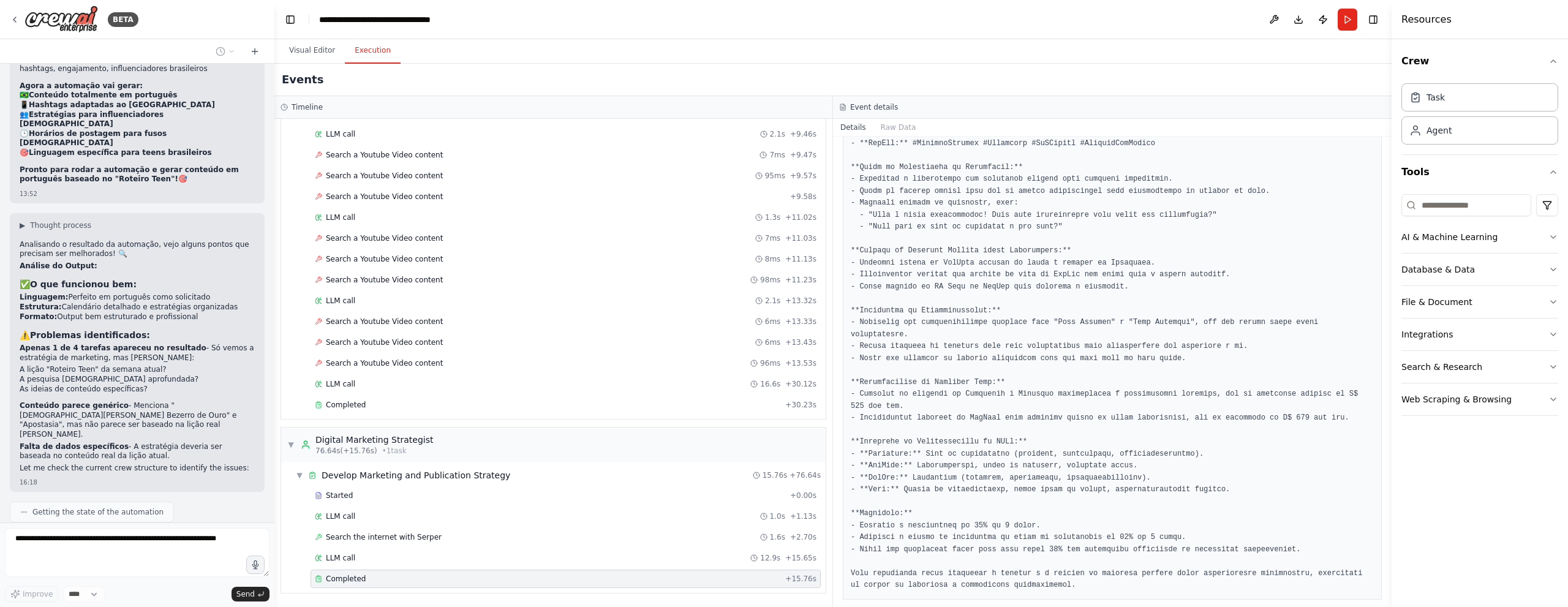
scroll to position [5658, 0]
